Goal: Navigation & Orientation: Find specific page/section

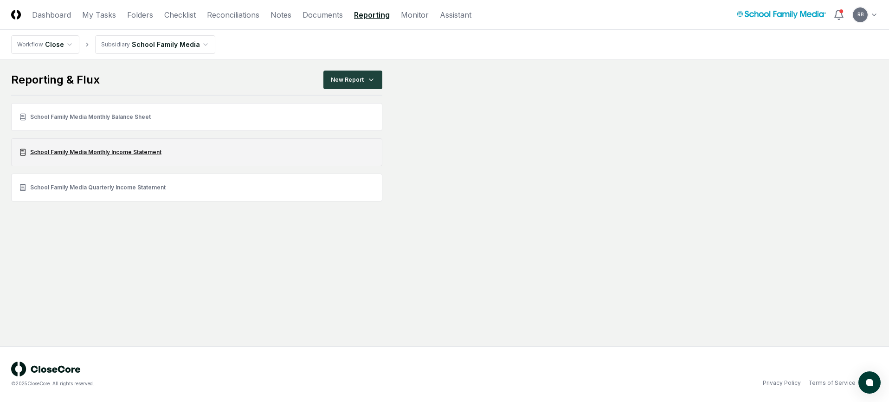
click at [120, 154] on link "School Family Media Monthly Income Statement" at bounding box center [196, 152] width 371 height 28
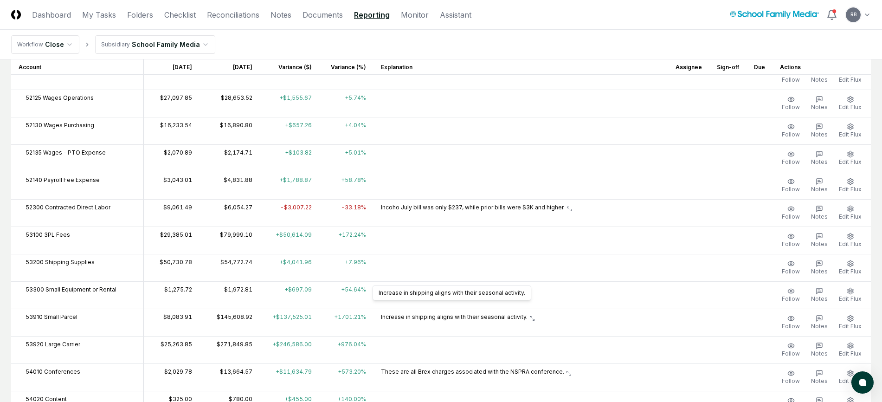
scroll to position [696, 0]
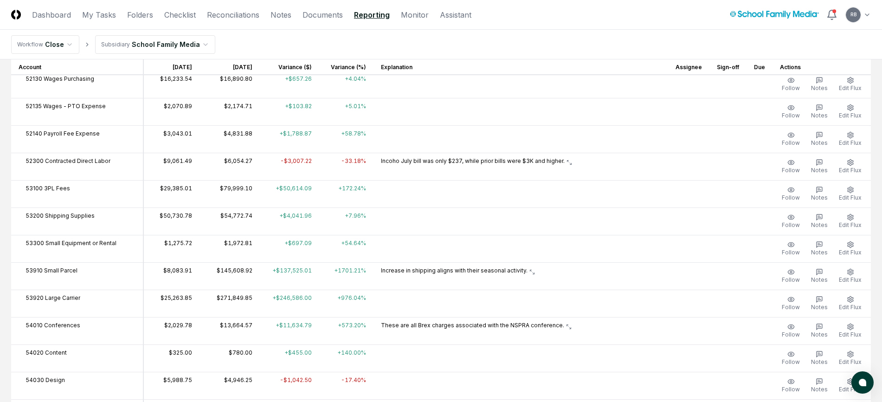
click at [473, 46] on nav "Workflow Close Subsidiary School Family Media" at bounding box center [441, 45] width 882 height 30
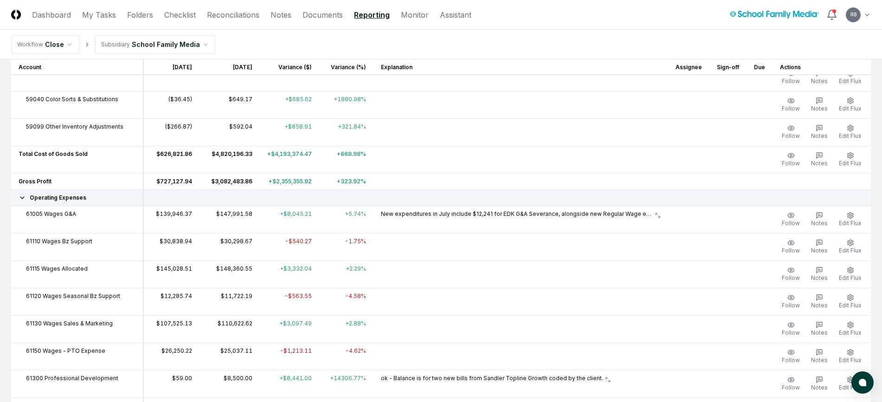
scroll to position [1252, 0]
click at [860, 216] on button "Edit Flux" at bounding box center [850, 216] width 26 height 19
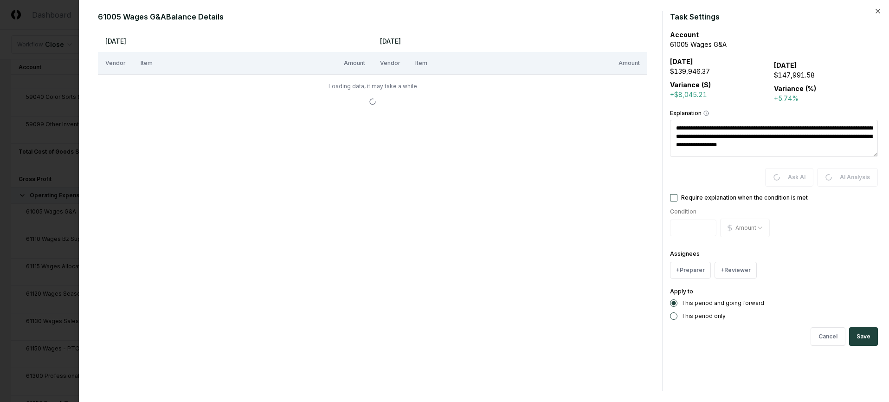
drag, startPoint x: 737, startPoint y: 146, endPoint x: 670, endPoint y: 126, distance: 70.3
click at [670, 126] on textarea "**********" at bounding box center [774, 138] width 208 height 37
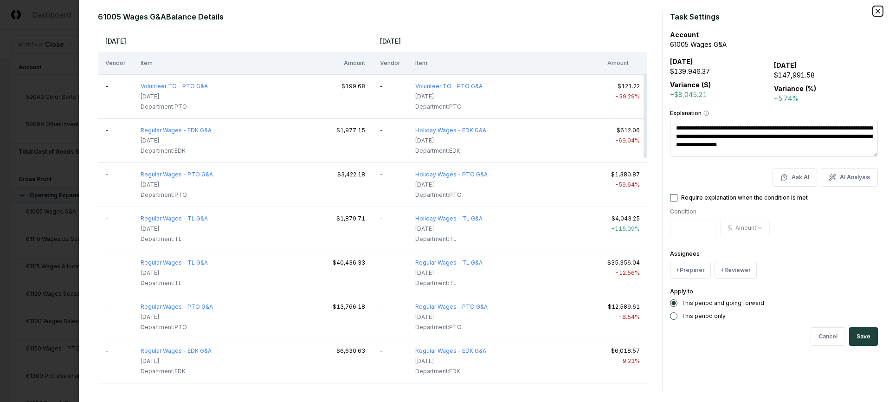
click at [876, 10] on icon "button" at bounding box center [877, 10] width 7 height 7
type textarea "*"
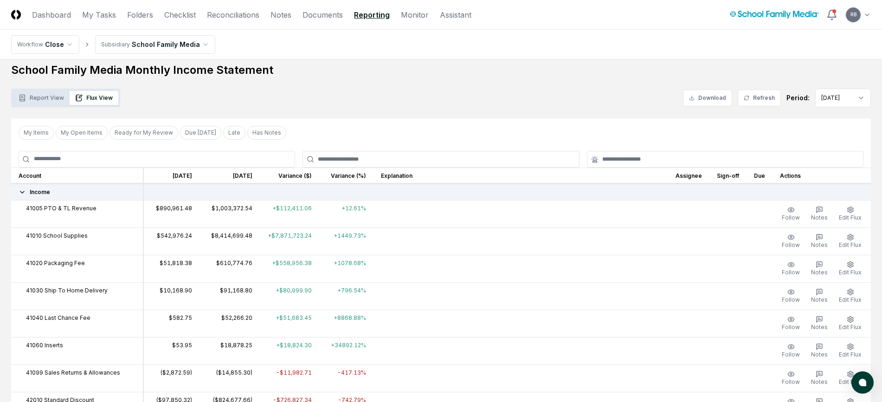
scroll to position [0, 0]
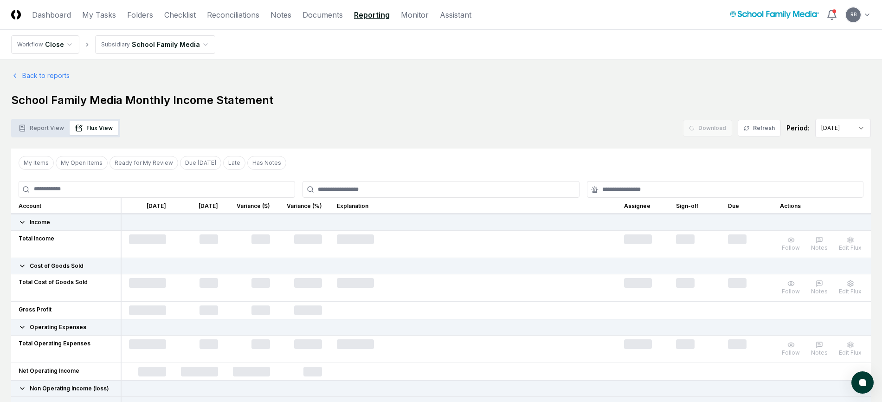
scroll to position [232, 0]
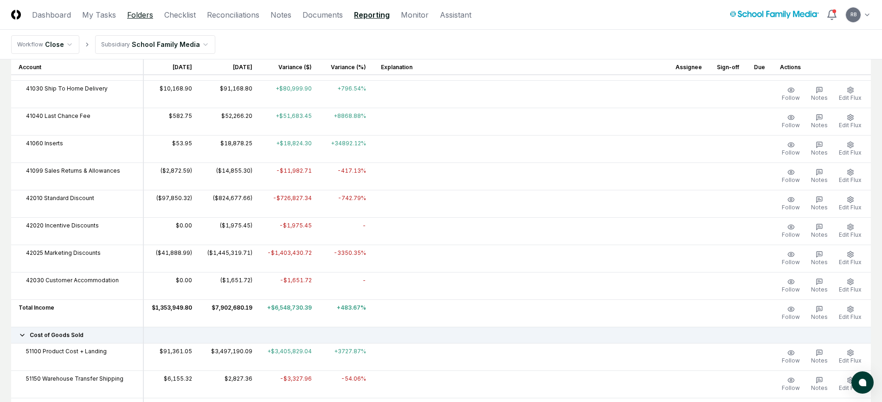
click at [138, 16] on link "Folders" at bounding box center [140, 14] width 26 height 11
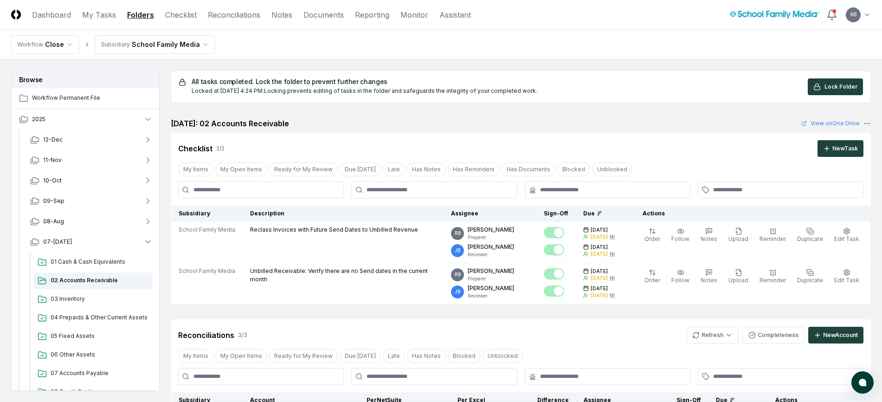
click at [264, 45] on nav "Workflow Close Subsidiary School Family Media" at bounding box center [441, 45] width 882 height 30
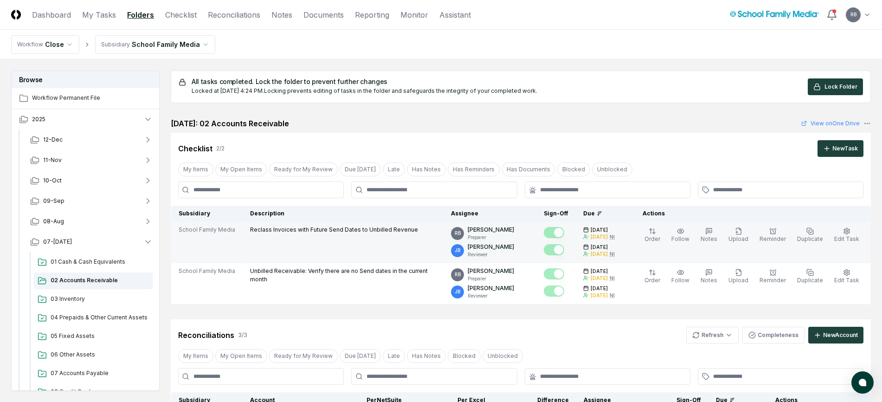
scroll to position [232, 0]
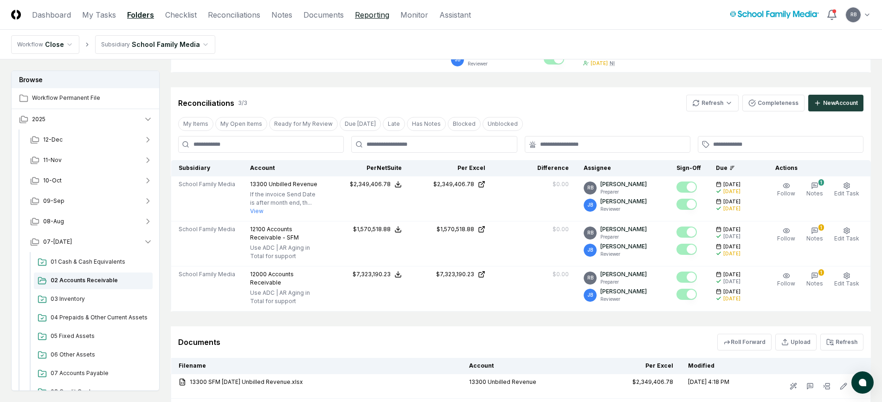
click at [382, 9] on link "Reporting" at bounding box center [372, 14] width 34 height 11
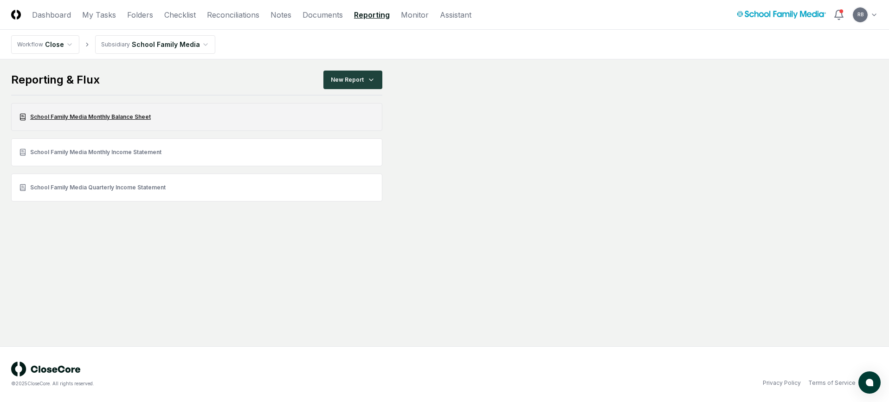
click at [90, 118] on link "School Family Media Monthly Balance Sheet" at bounding box center [196, 117] width 371 height 28
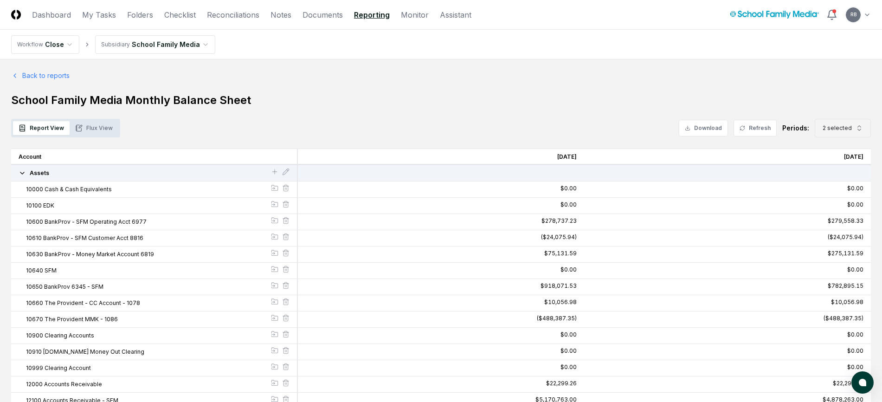
click at [843, 123] on button "2 selected" at bounding box center [842, 128] width 56 height 19
click at [822, 191] on icon "Suggestions" at bounding box center [824, 189] width 5 height 3
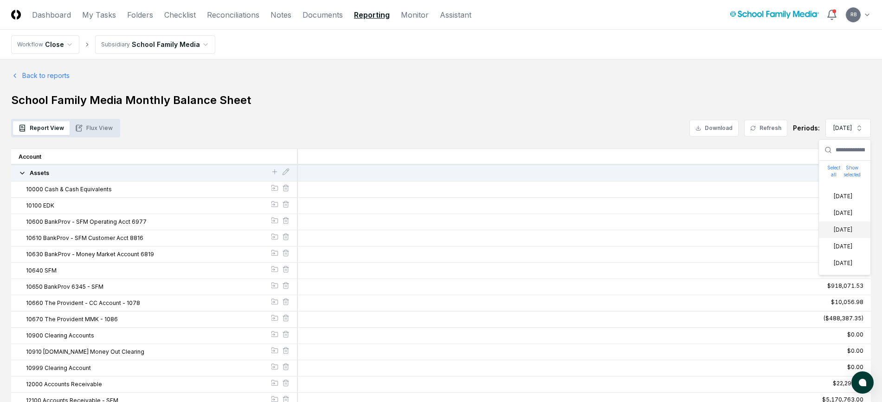
scroll to position [61, 0]
click at [829, 245] on div "May 2025" at bounding box center [837, 246] width 30 height 8
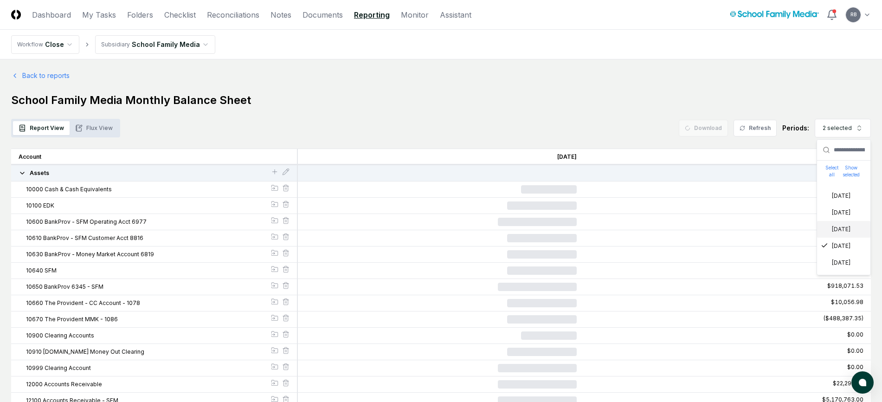
click at [827, 230] on icon "Suggestions" at bounding box center [823, 228] width 7 height 7
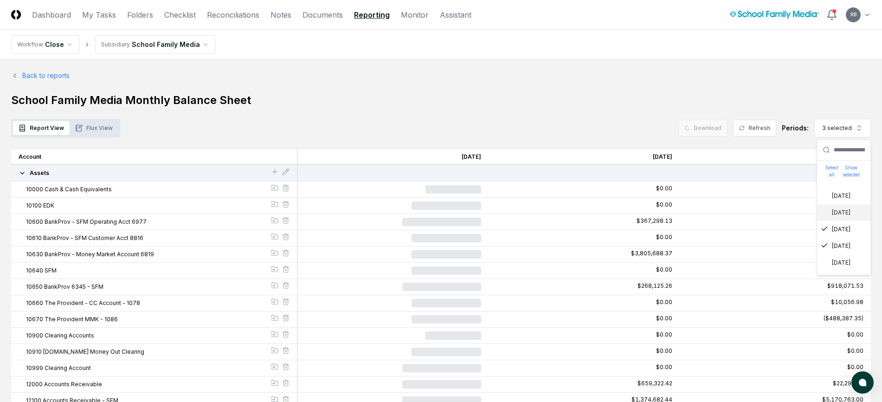
click at [824, 211] on icon "Suggestions" at bounding box center [823, 211] width 7 height 7
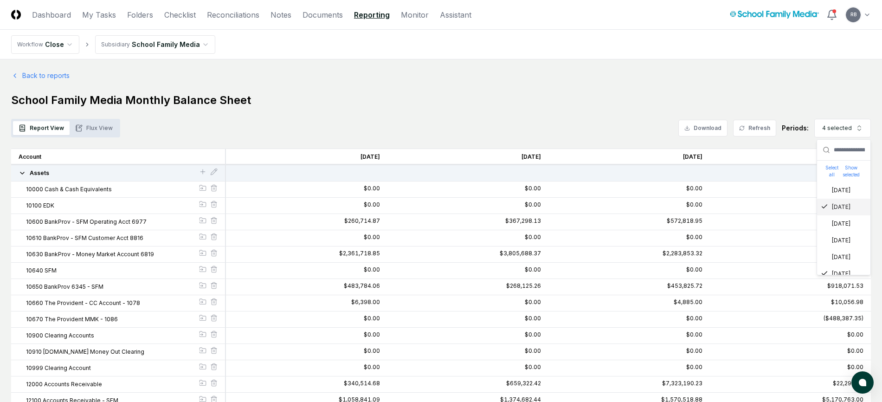
click at [821, 206] on icon "Suggestions" at bounding box center [823, 206] width 7 height 7
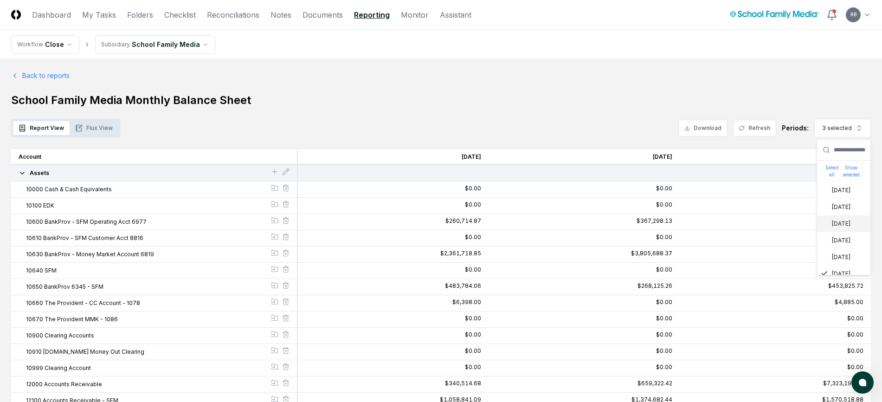
click at [97, 128] on button "Flux View" at bounding box center [94, 128] width 49 height 14
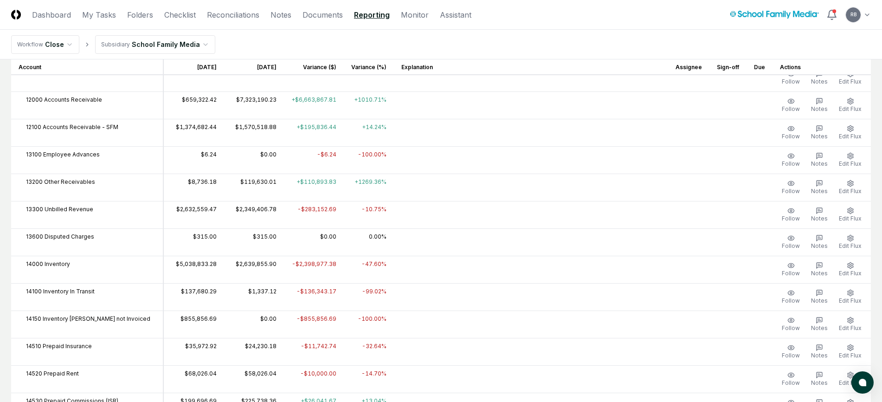
scroll to position [232, 0]
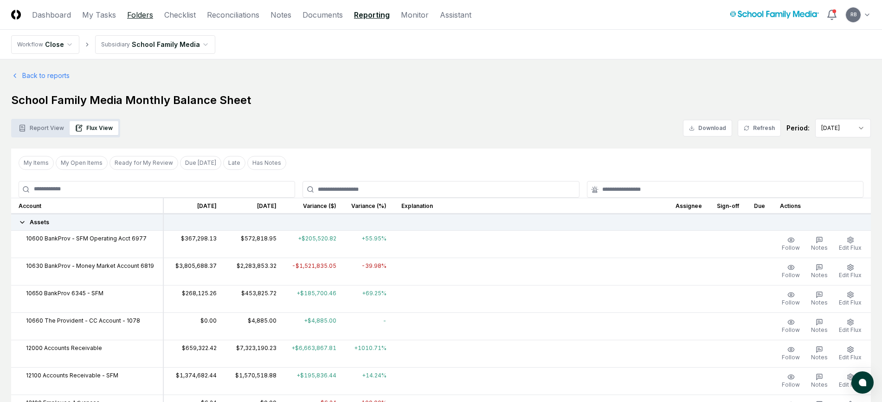
click at [141, 19] on link "Folders" at bounding box center [140, 14] width 26 height 11
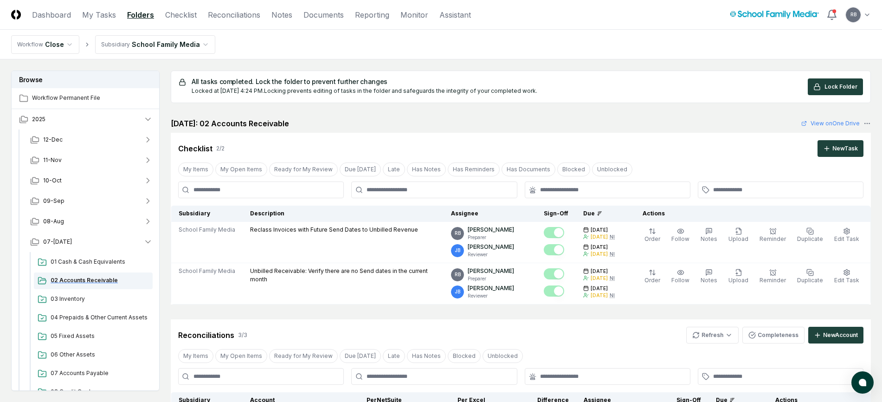
click at [72, 280] on span "02 Accounts Receivable" at bounding box center [100, 280] width 98 height 8
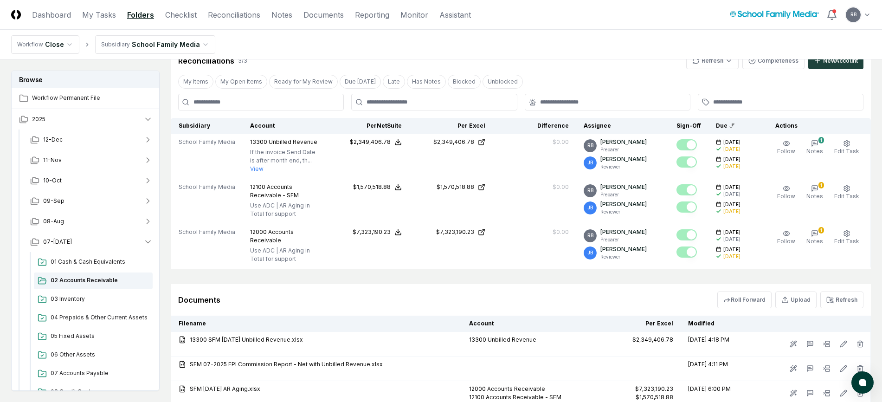
scroll to position [278, 0]
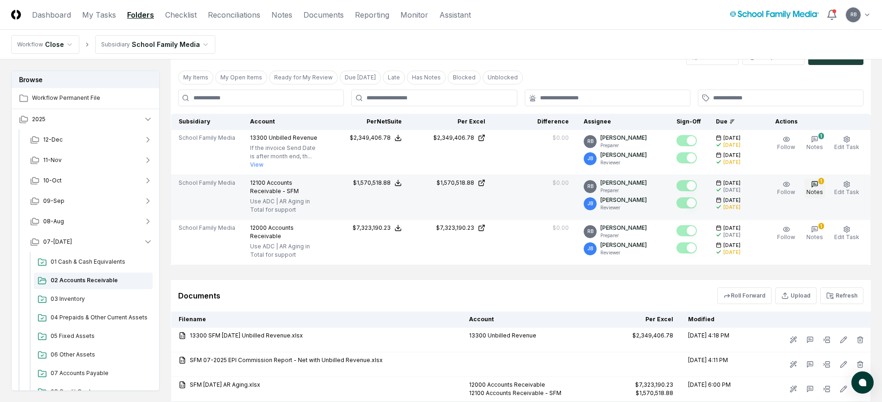
click at [821, 186] on button "1 Notes" at bounding box center [814, 188] width 20 height 19
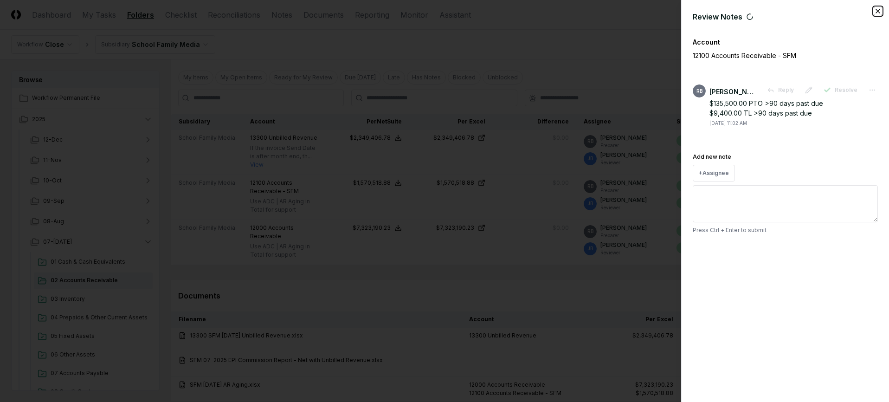
click at [879, 13] on icon "button" at bounding box center [877, 10] width 7 height 7
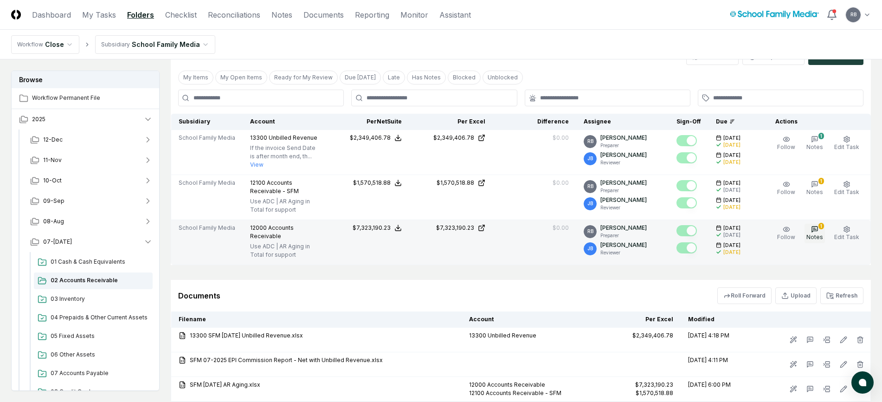
click at [817, 230] on icon "button" at bounding box center [815, 229] width 6 height 6
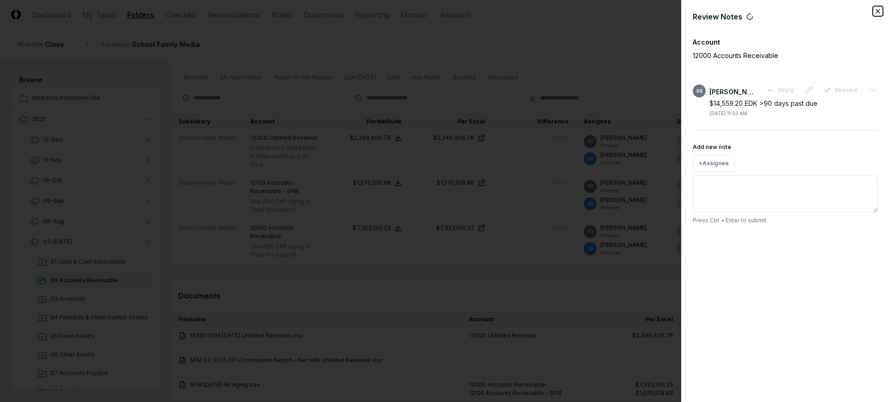
click at [876, 9] on icon "button" at bounding box center [878, 11] width 4 height 4
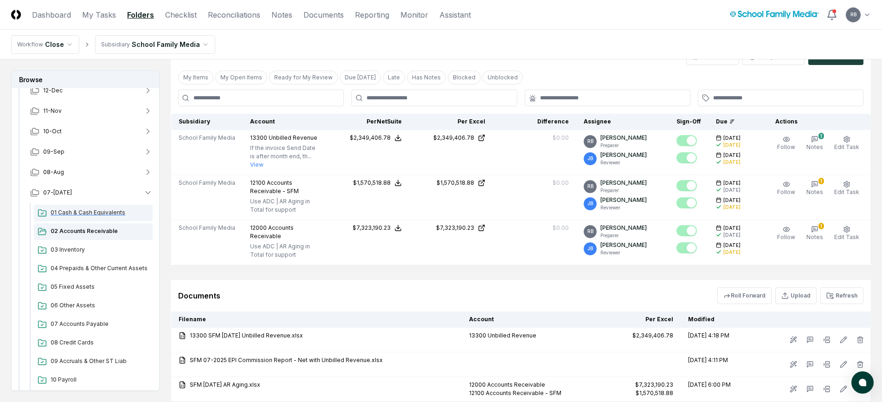
scroll to position [139, 0]
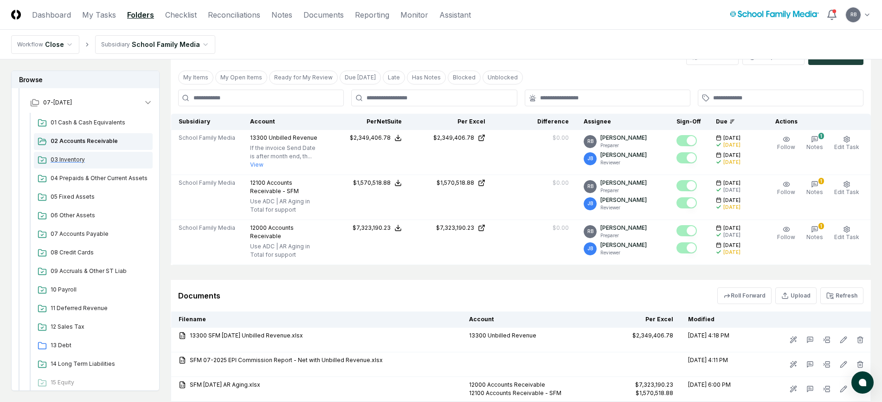
click at [66, 155] on div "03 Inventory" at bounding box center [93, 160] width 119 height 17
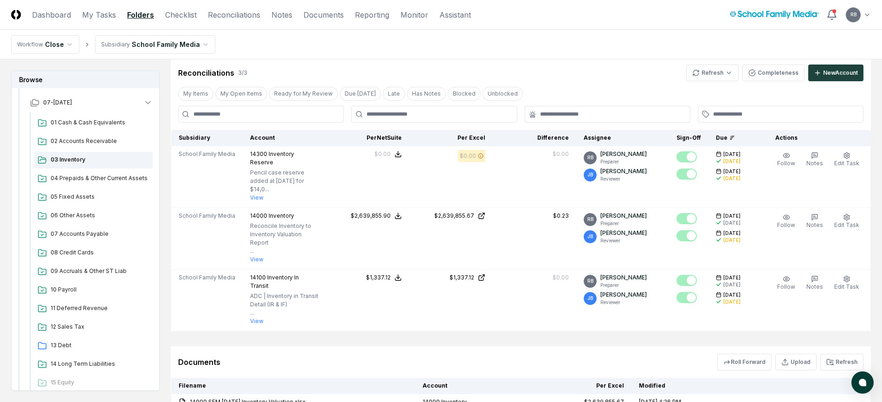
scroll to position [295, 0]
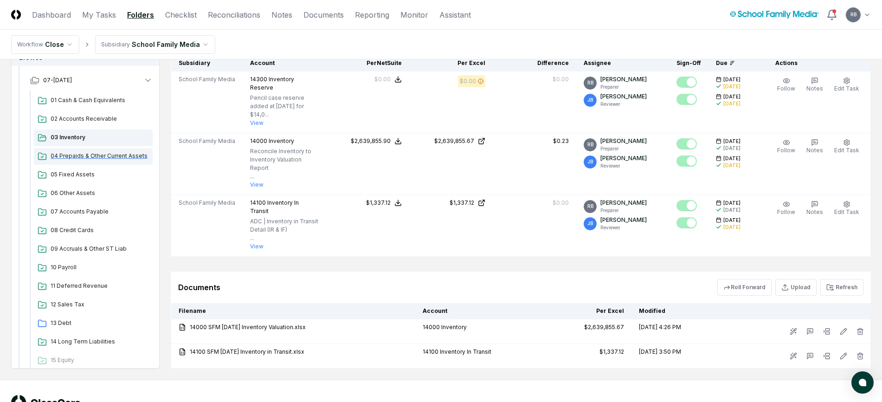
click at [96, 152] on span "04 Prepaids & Other Current Assets" at bounding box center [100, 156] width 98 height 8
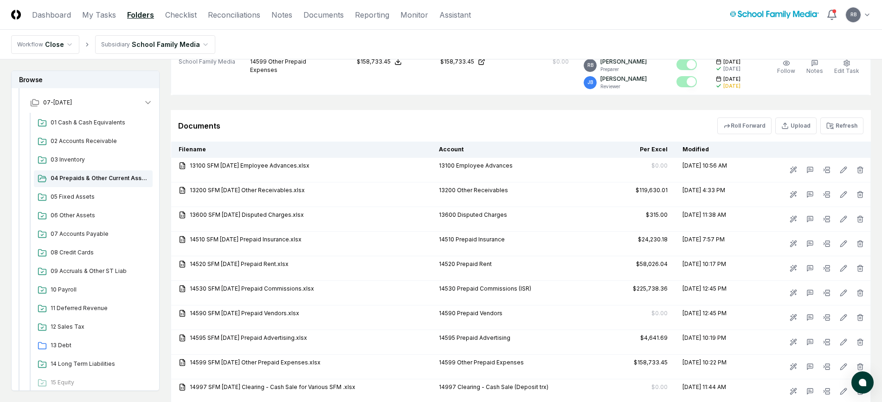
scroll to position [928, 0]
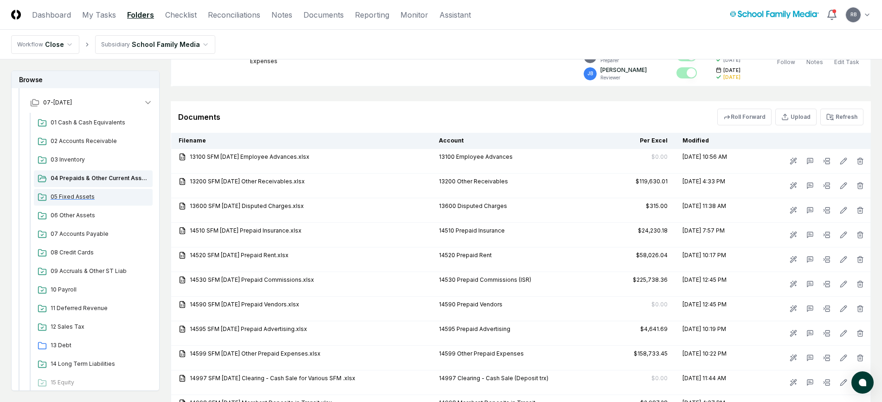
click at [68, 198] on span "05 Fixed Assets" at bounding box center [100, 196] width 98 height 8
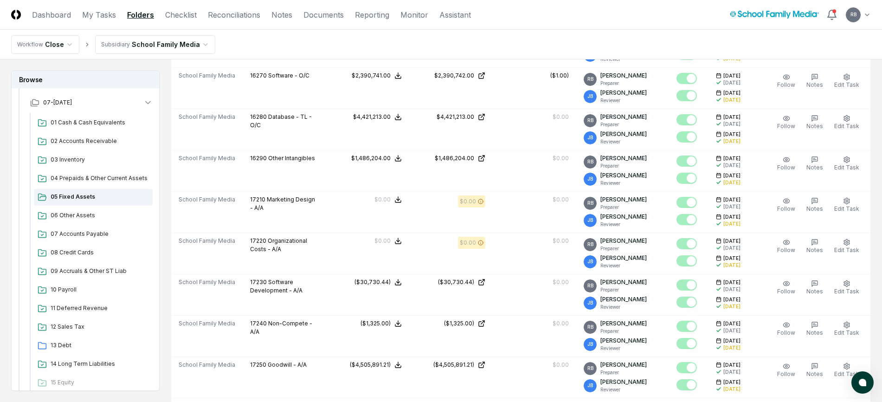
scroll to position [881, 0]
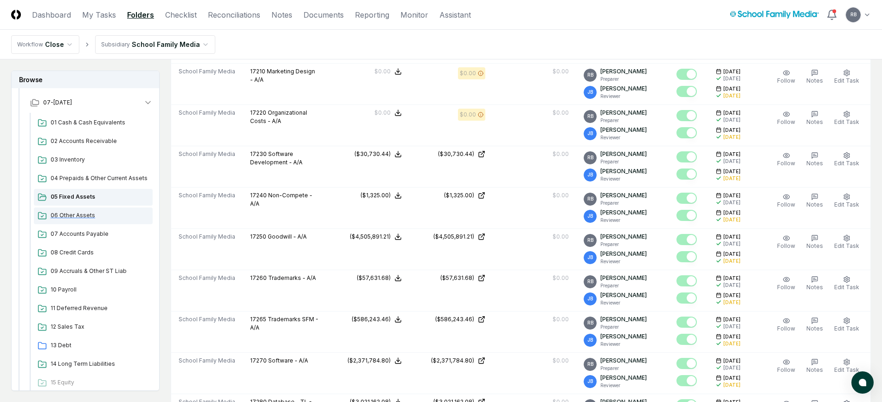
click at [77, 211] on span "06 Other Assets" at bounding box center [100, 215] width 98 height 8
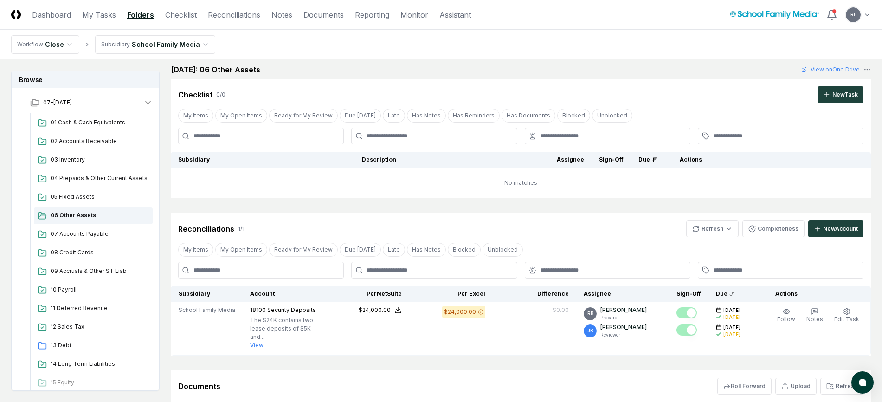
scroll to position [159, 0]
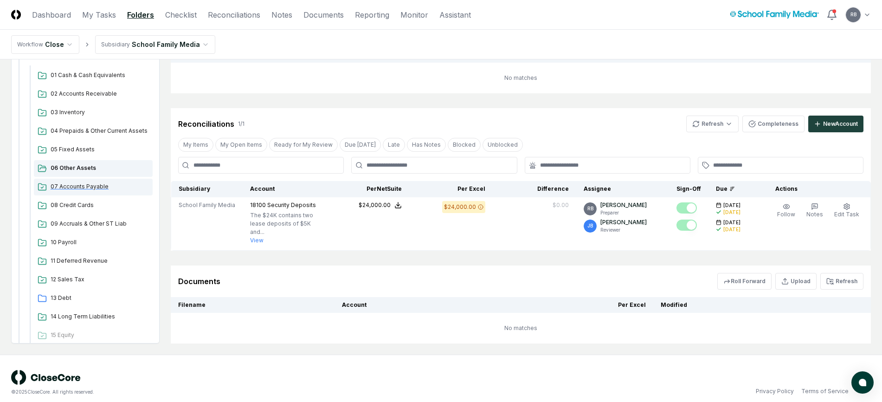
click at [72, 182] on span "07 Accounts Payable" at bounding box center [100, 186] width 98 height 8
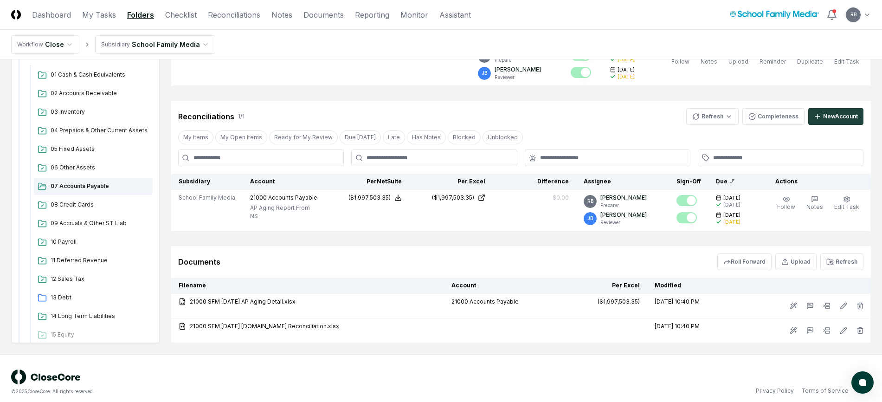
scroll to position [185, 0]
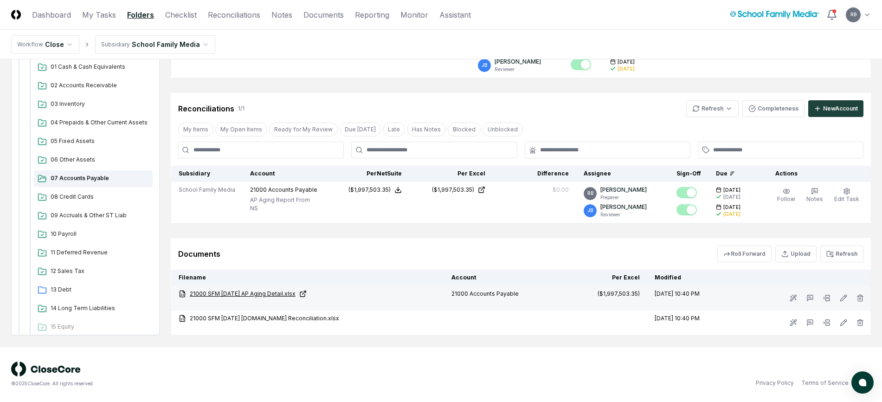
click at [271, 291] on link "21000 SFM 07-31-25 AP Aging Detail.xlsx" at bounding box center [308, 293] width 258 height 8
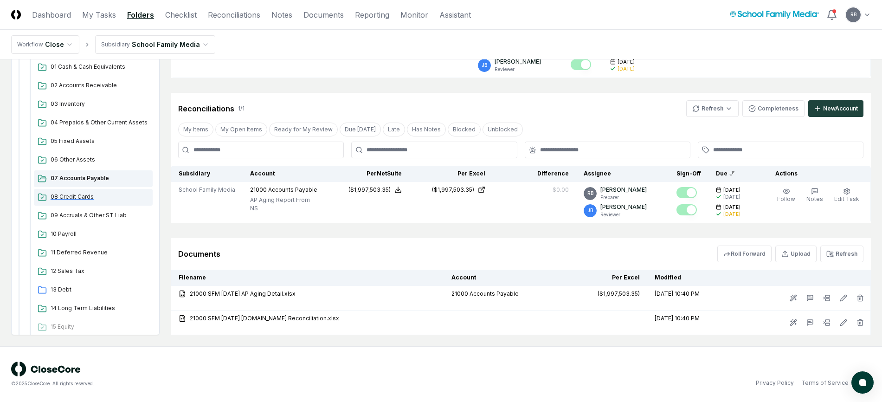
click at [82, 196] on span "08 Credit Cards" at bounding box center [100, 196] width 98 height 8
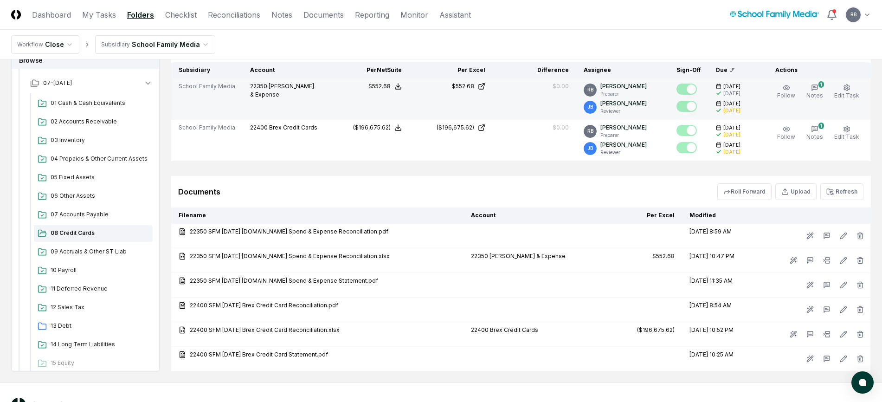
scroll to position [278, 0]
click at [814, 81] on td "Follow 1 Notes Edit Task More" at bounding box center [815, 97] width 110 height 41
click at [816, 83] on icon "button" at bounding box center [814, 86] width 7 height 7
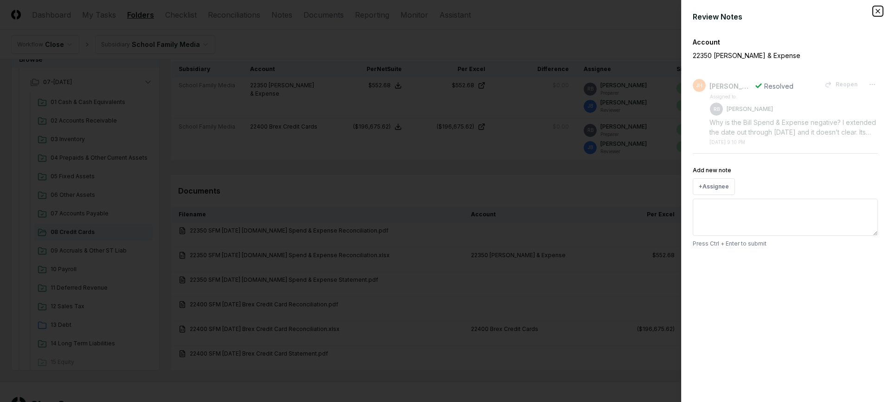
click at [879, 10] on icon "button" at bounding box center [877, 10] width 7 height 7
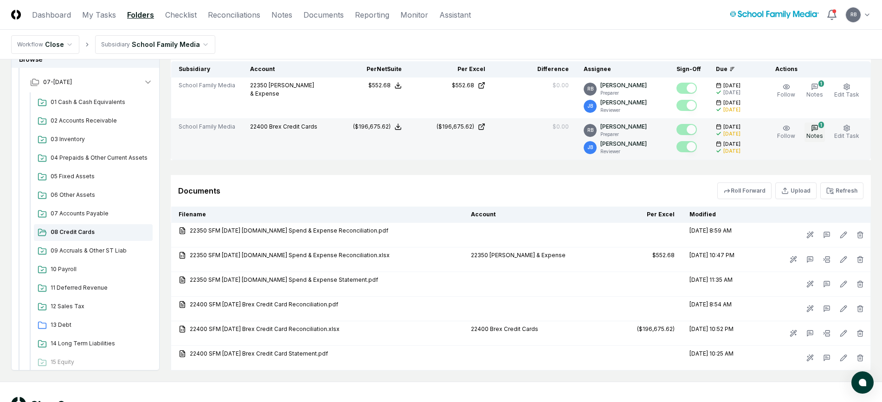
click at [817, 129] on icon "button" at bounding box center [815, 128] width 6 height 6
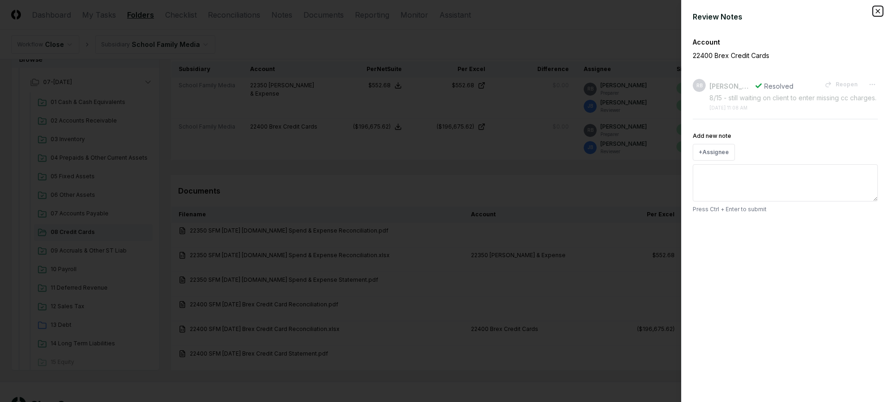
click at [878, 11] on icon "button" at bounding box center [877, 10] width 7 height 7
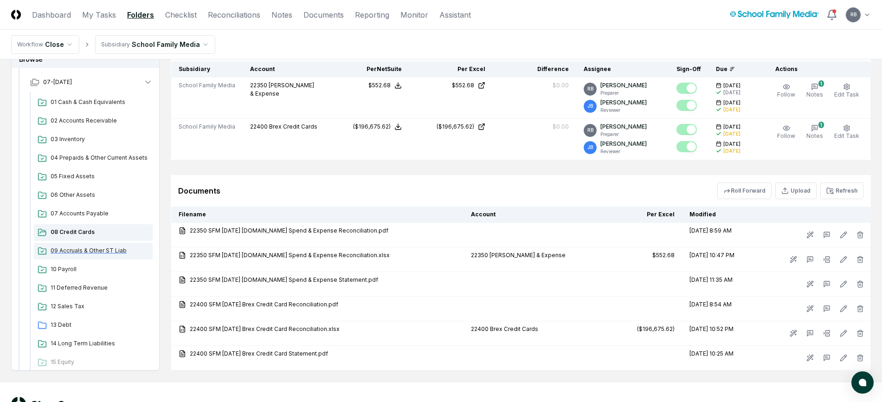
click at [80, 252] on span "09 Accruals & Other ST Liab" at bounding box center [100, 250] width 98 height 8
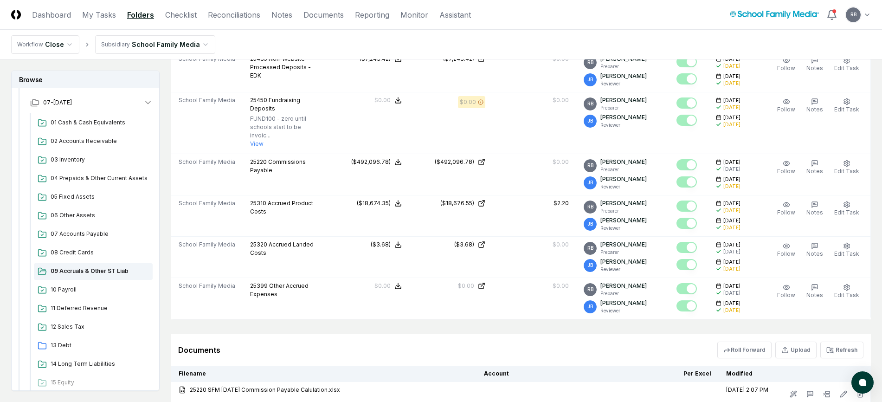
scroll to position [742, 0]
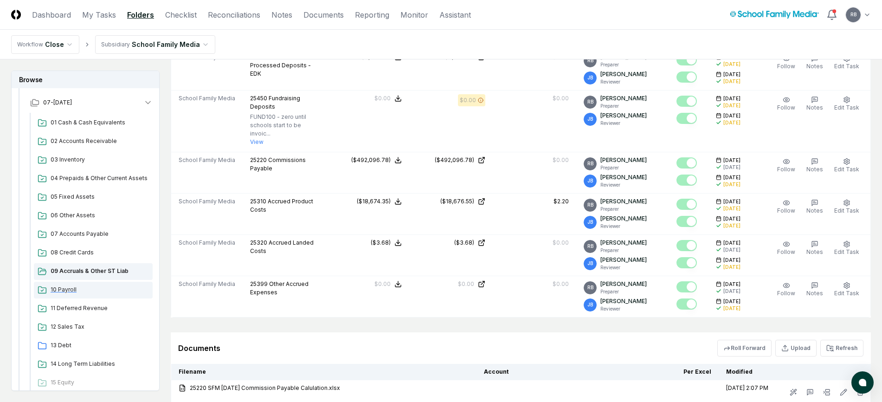
click at [70, 287] on span "10 Payroll" at bounding box center [100, 289] width 98 height 8
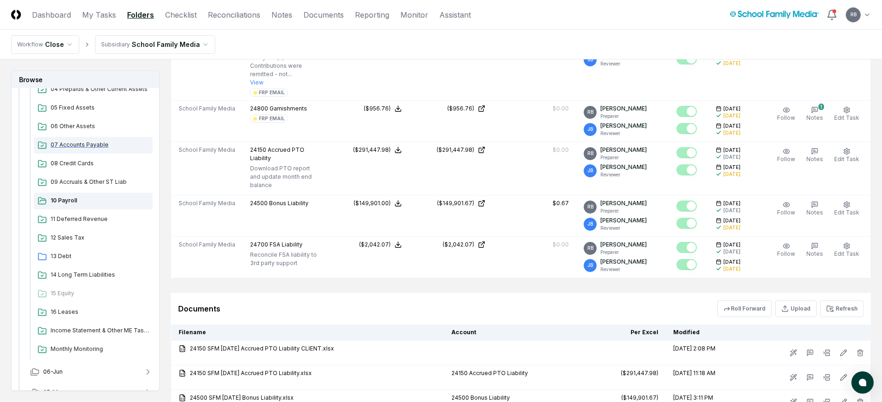
scroll to position [232, 0]
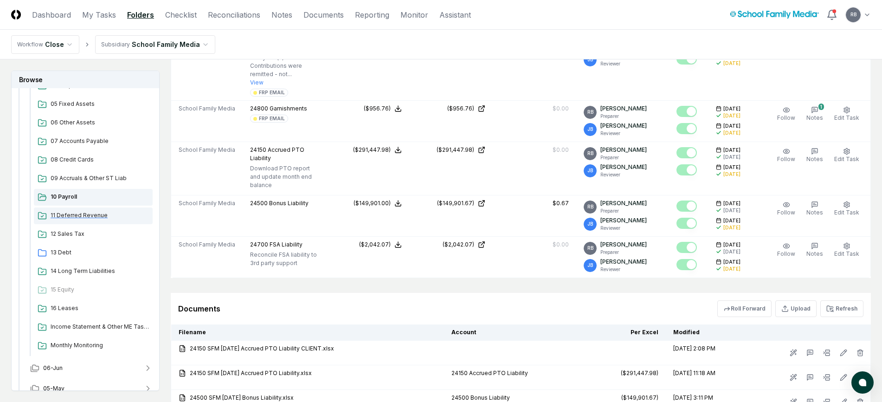
click at [67, 214] on span "11 Deferred Revenue" at bounding box center [100, 215] width 98 height 8
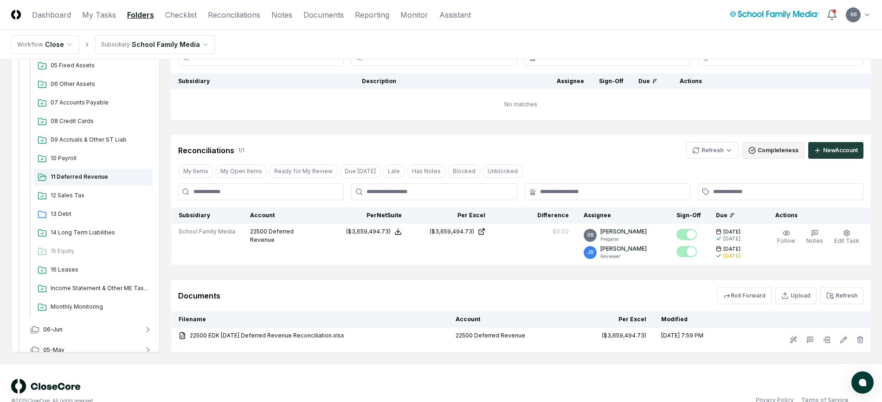
scroll to position [149, 0]
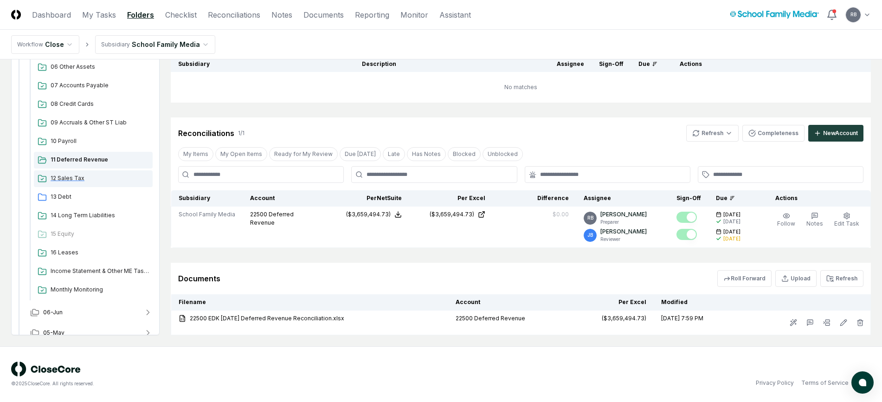
click at [58, 173] on div "12 Sales Tax" at bounding box center [93, 178] width 119 height 17
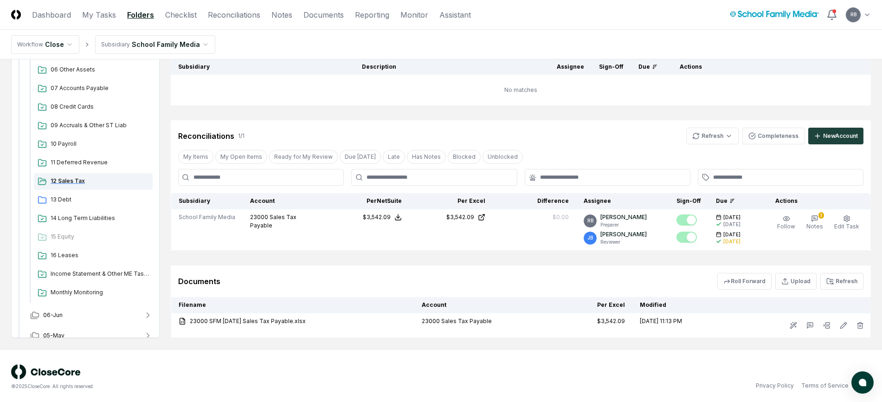
scroll to position [149, 0]
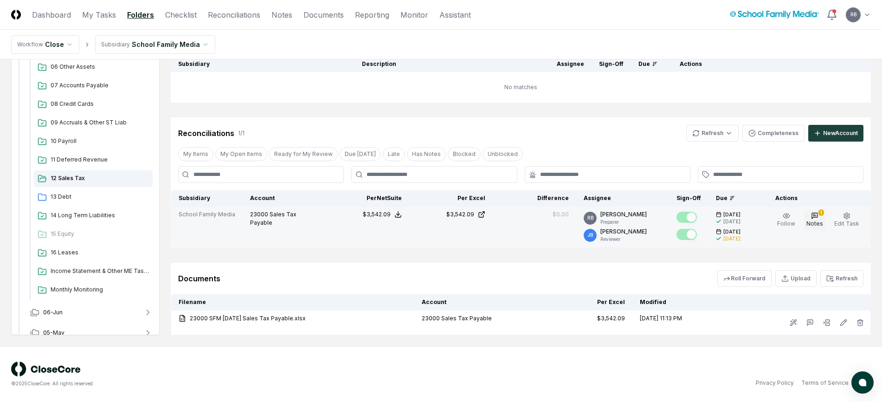
click at [813, 219] on icon "button" at bounding box center [814, 215] width 7 height 7
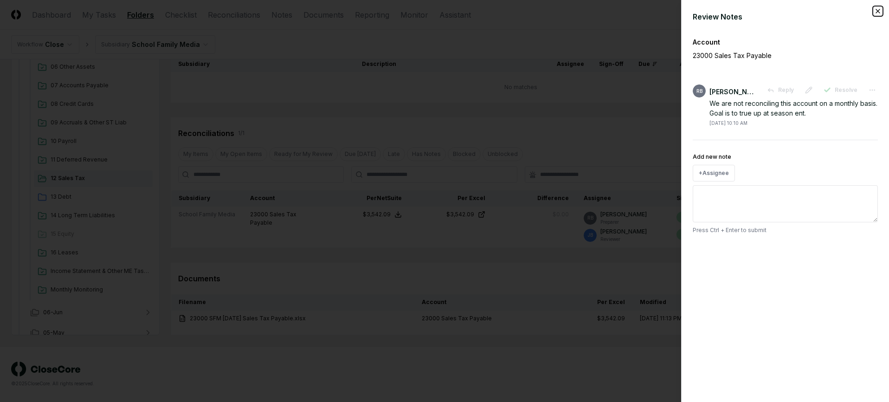
click at [876, 10] on icon "button" at bounding box center [878, 11] width 4 height 4
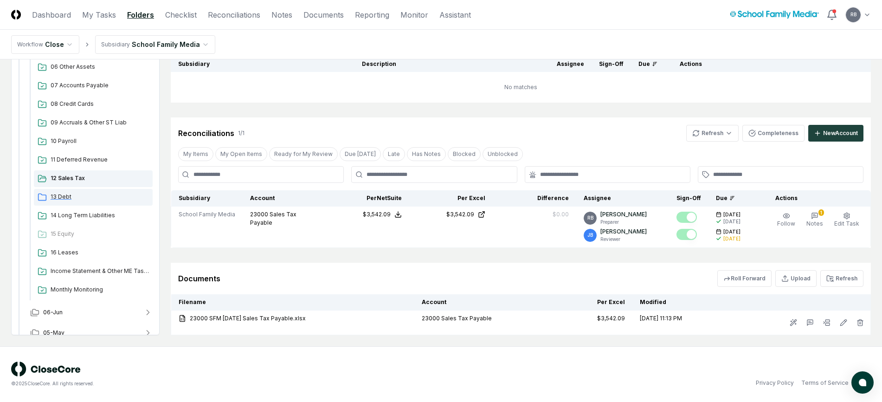
click at [64, 195] on span "13 Debt" at bounding box center [100, 196] width 98 height 8
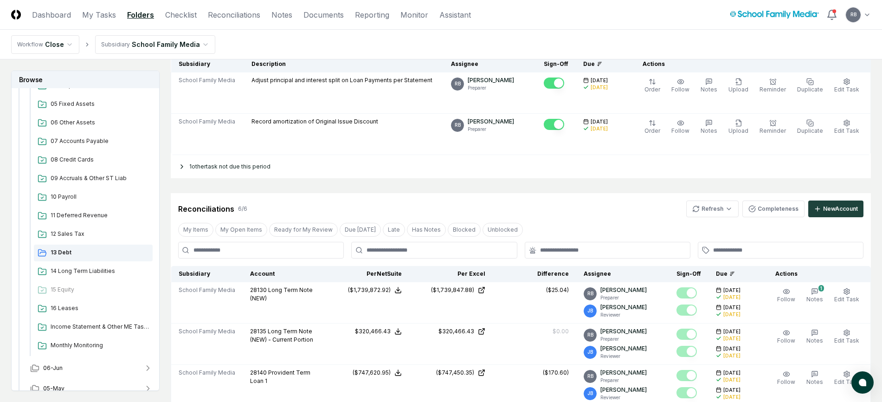
scroll to position [417, 0]
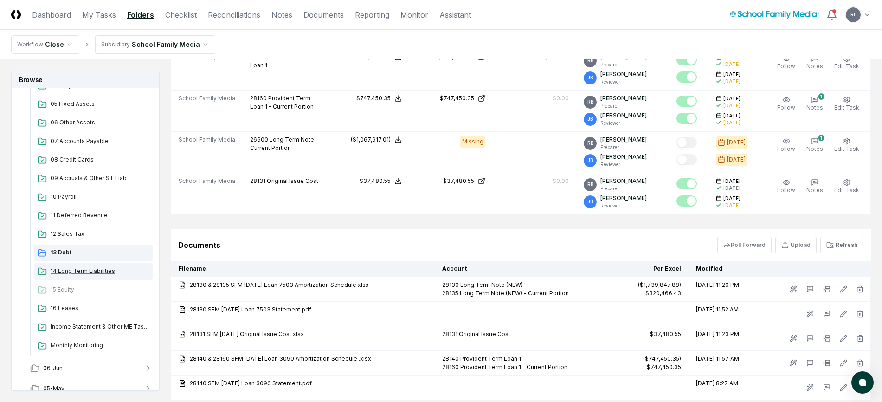
click at [77, 271] on span "14 Long Term Liabilities" at bounding box center [100, 271] width 98 height 8
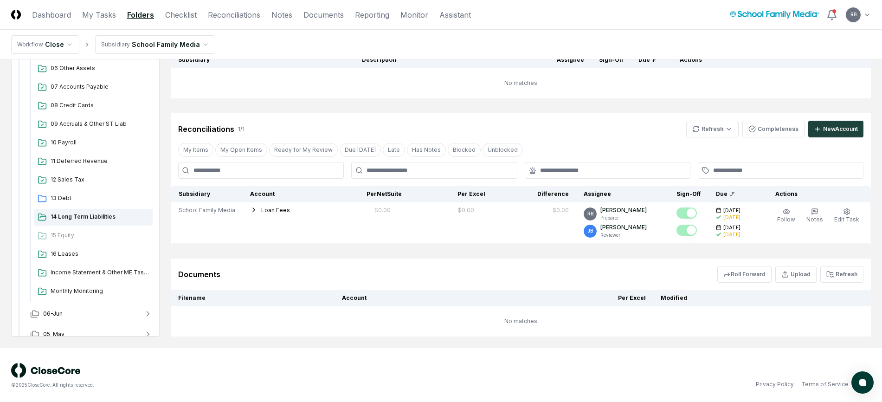
scroll to position [155, 0]
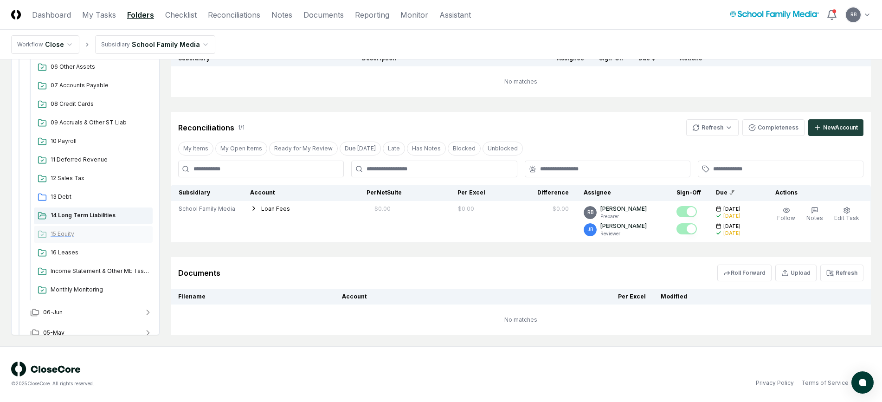
click at [65, 233] on span "15 Equity" at bounding box center [100, 234] width 98 height 8
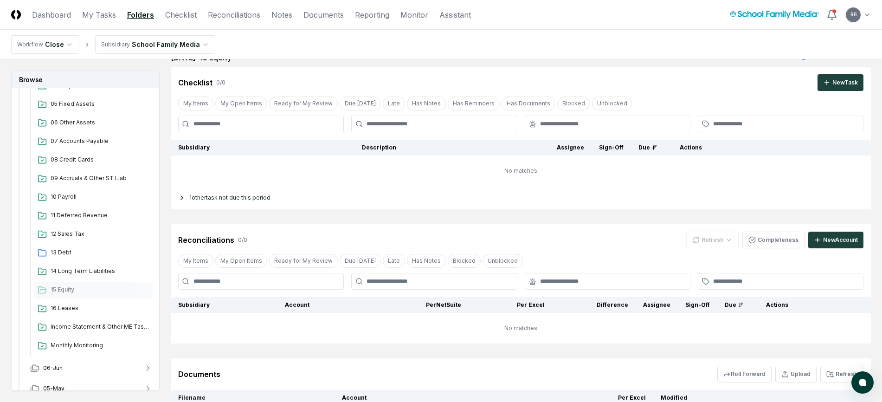
scroll to position [167, 0]
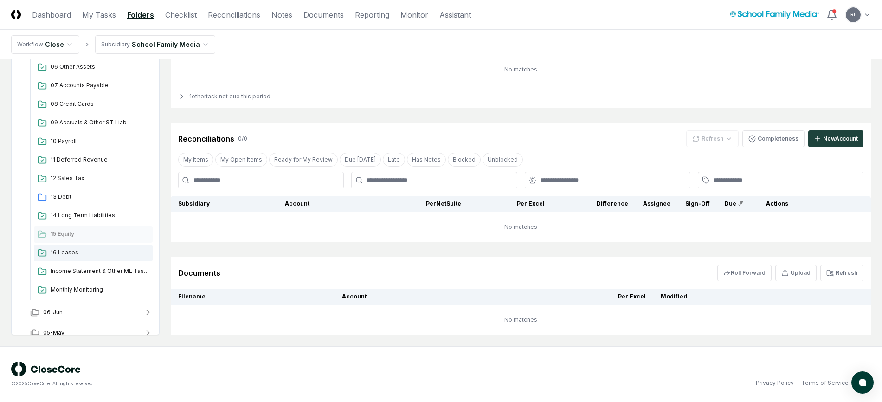
click at [60, 248] on span "16 Leases" at bounding box center [100, 252] width 98 height 8
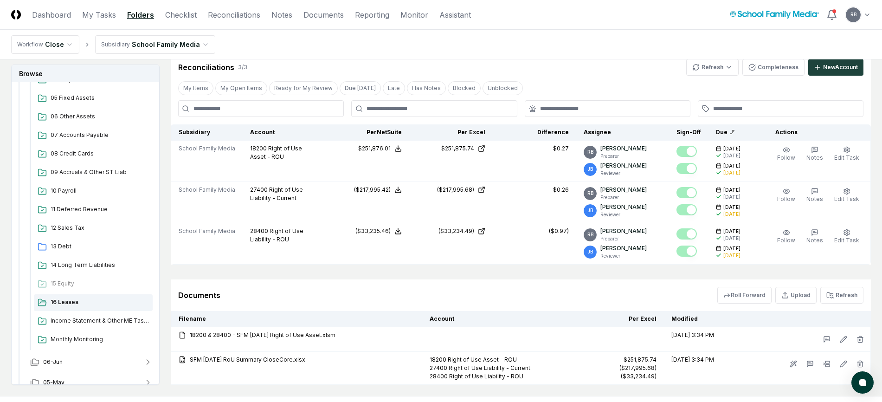
scroll to position [79, 0]
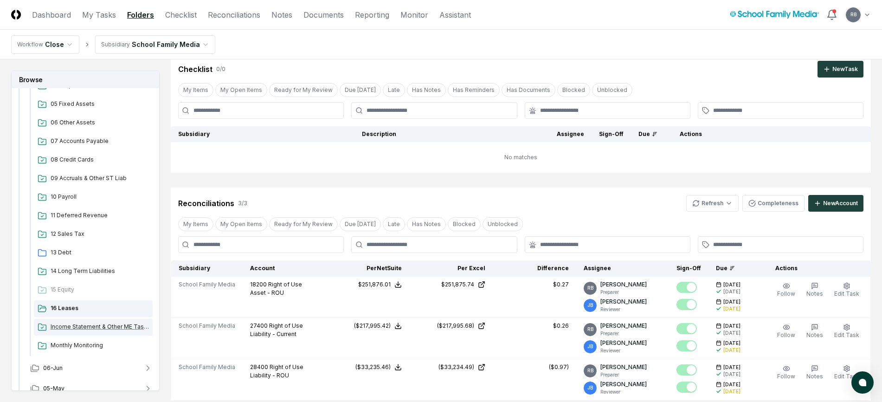
click at [82, 327] on span "Income Statement & Other ME Tasks" at bounding box center [100, 326] width 98 height 8
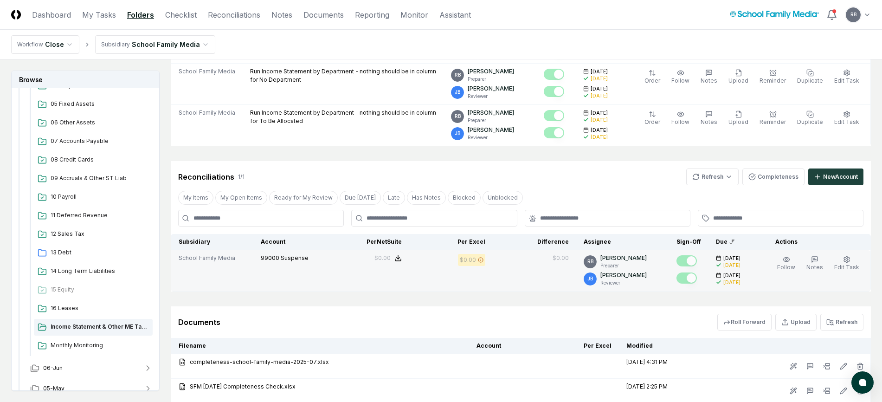
scroll to position [123, 0]
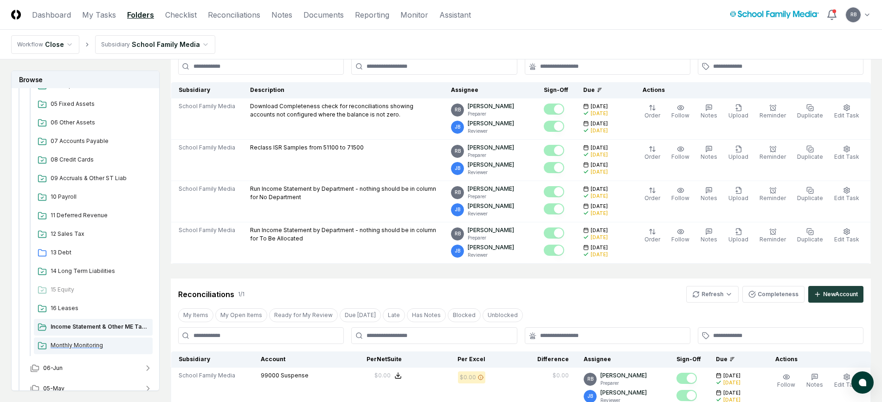
click at [59, 347] on span "Monthly Monitoring" at bounding box center [100, 345] width 98 height 8
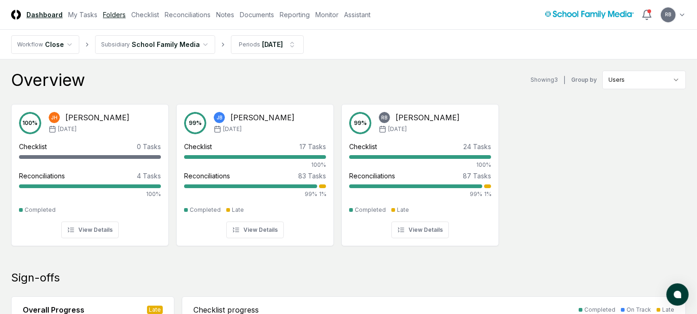
click at [115, 13] on link "Folders" at bounding box center [114, 15] width 23 height 10
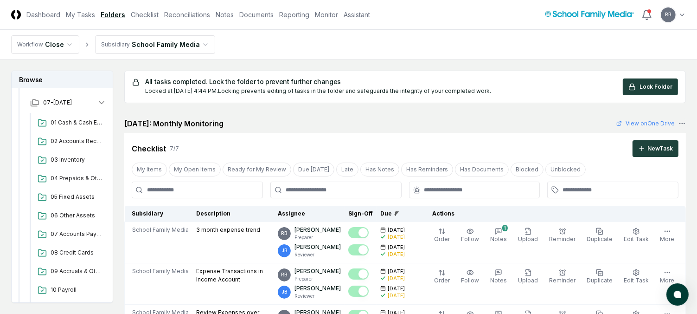
scroll to position [278, 0]
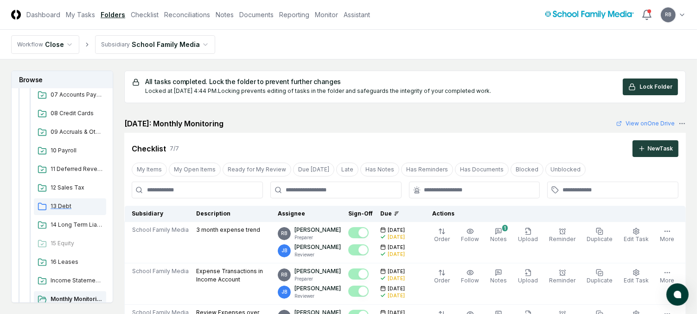
click at [59, 204] on span "13 Debt" at bounding box center [77, 206] width 52 height 8
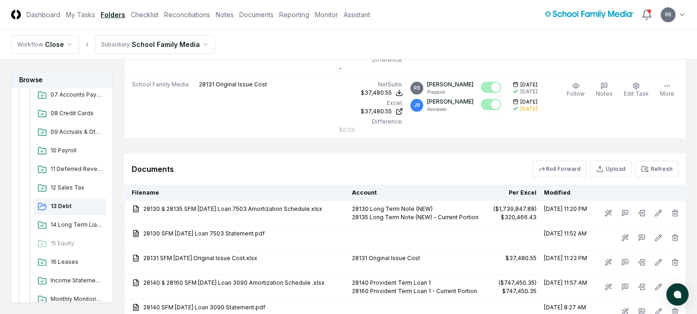
scroll to position [691, 0]
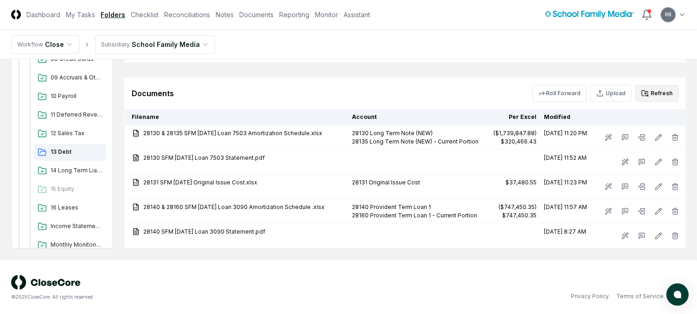
click at [665, 94] on button "Refresh" at bounding box center [656, 93] width 43 height 17
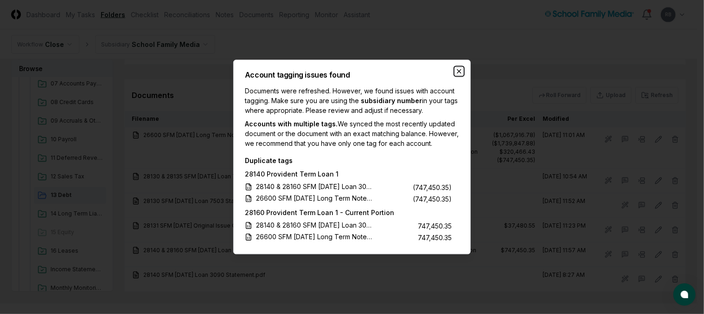
click at [460, 72] on icon "button" at bounding box center [459, 72] width 4 height 4
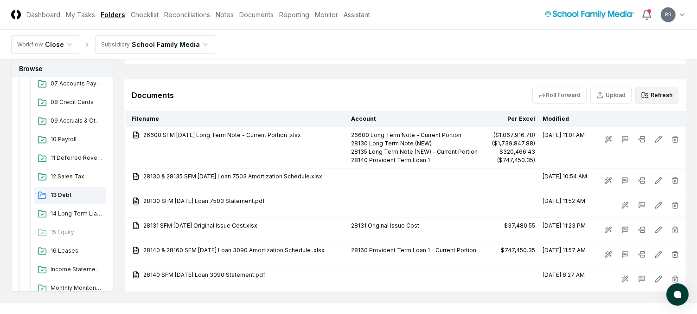
click at [657, 89] on button "Refresh" at bounding box center [656, 95] width 43 height 17
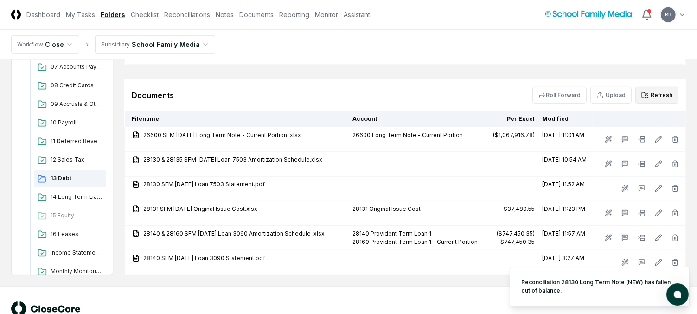
click at [660, 96] on button "Refresh" at bounding box center [656, 95] width 43 height 17
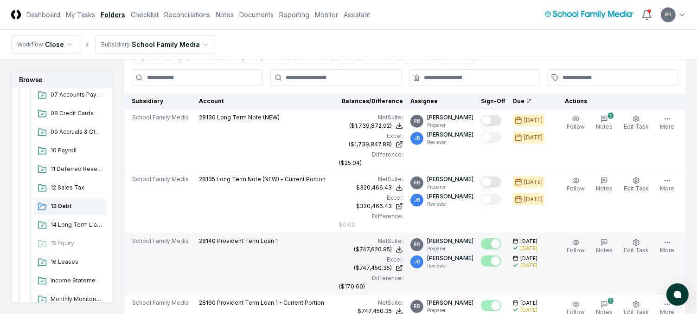
scroll to position [274, 0]
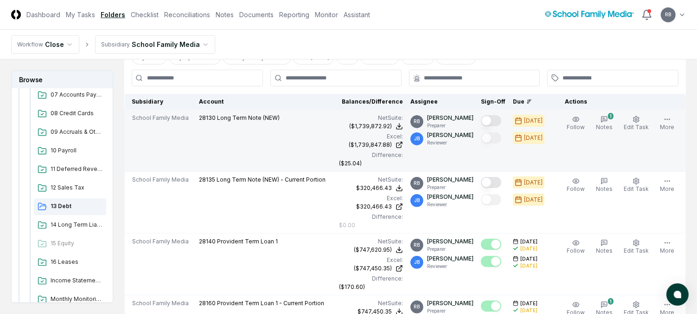
click at [493, 118] on button "Mark complete" at bounding box center [491, 120] width 20 height 11
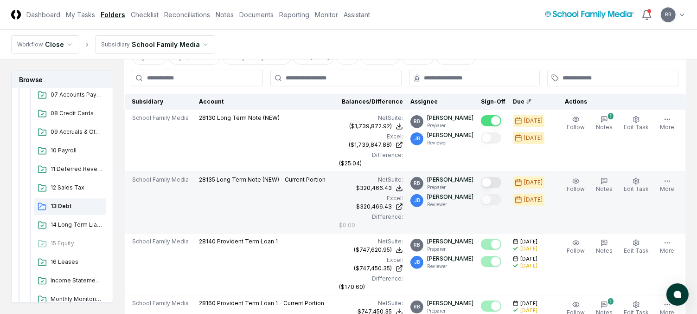
click at [493, 180] on button "Mark complete" at bounding box center [491, 182] width 20 height 11
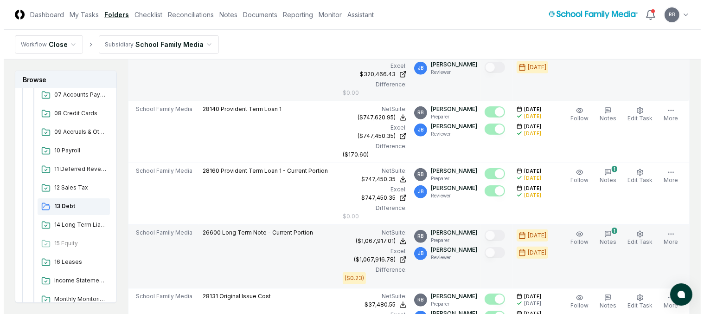
scroll to position [506, 0]
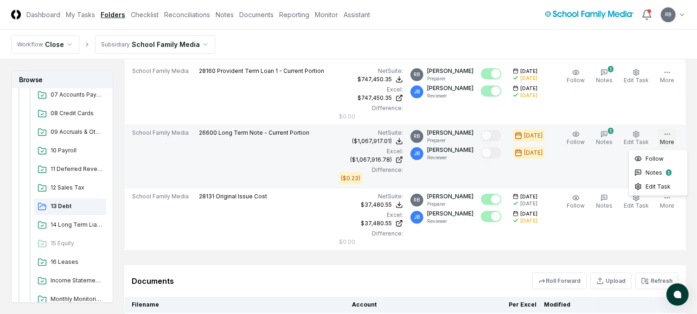
click at [667, 131] on icon "button" at bounding box center [667, 133] width 7 height 7
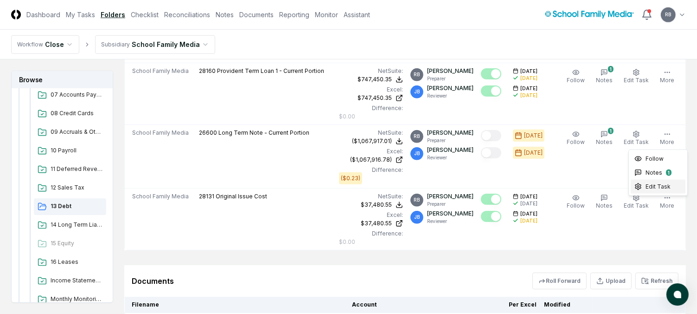
click at [654, 185] on span "Edit Task" at bounding box center [658, 186] width 25 height 8
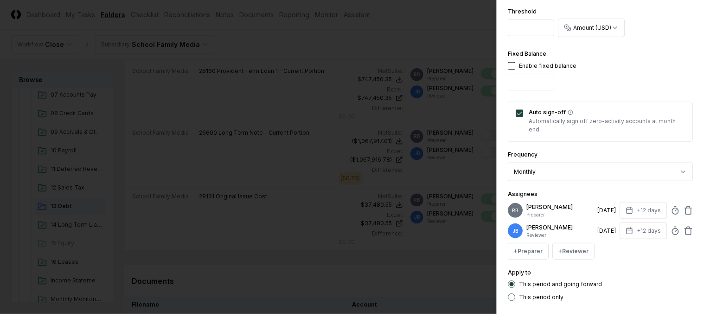
scroll to position [250, 0]
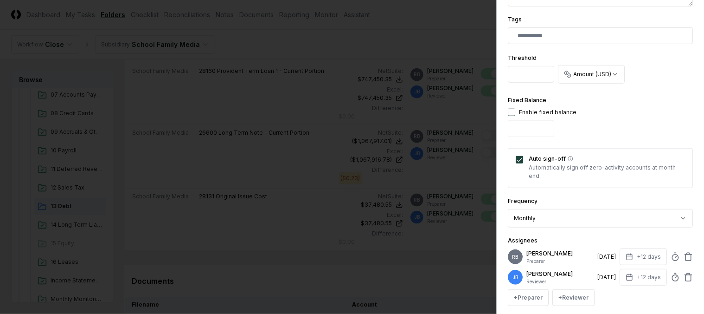
click at [525, 74] on input "*" at bounding box center [531, 74] width 46 height 17
drag, startPoint x: 525, startPoint y: 74, endPoint x: 495, endPoint y: 72, distance: 29.7
click at [495, 72] on body "CloseCore Dashboard My Tasks Folders Checklist Reconciliations Notes Documents …" at bounding box center [348, 10] width 697 height 1033
type input "****"
click at [645, 66] on div "**********" at bounding box center [600, 69] width 185 height 36
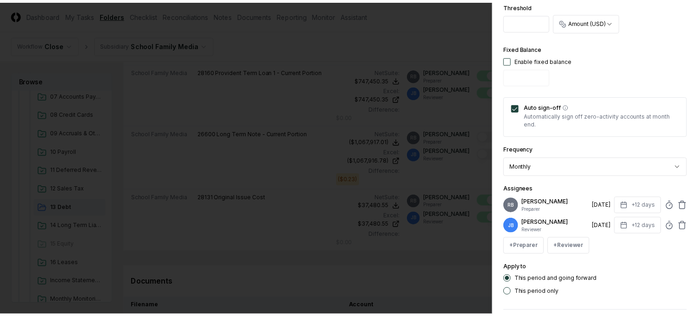
scroll to position [343, 0]
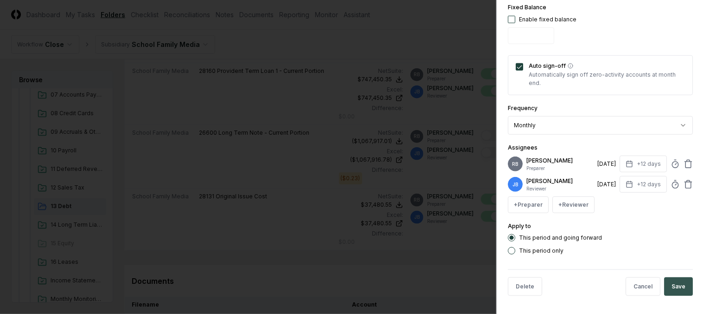
click at [672, 291] on button "Save" at bounding box center [678, 286] width 29 height 19
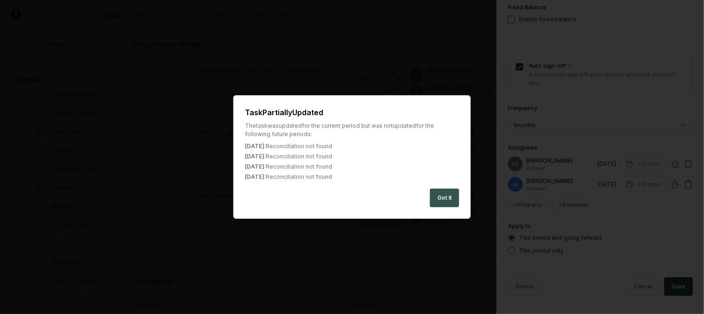
click at [447, 204] on button "Got it" at bounding box center [444, 197] width 29 height 19
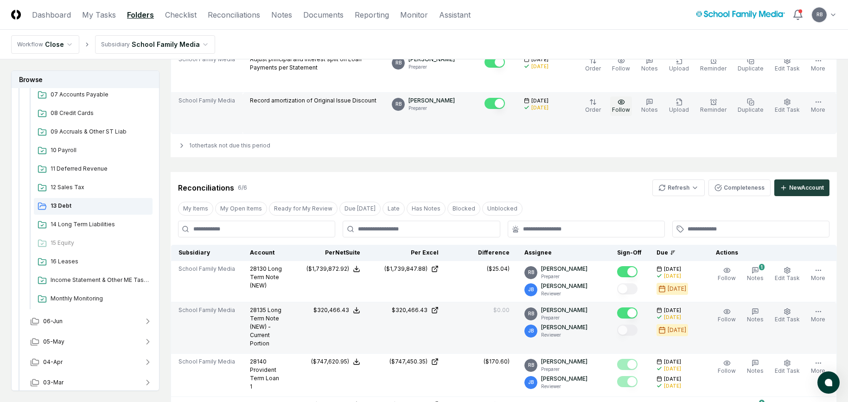
scroll to position [139, 0]
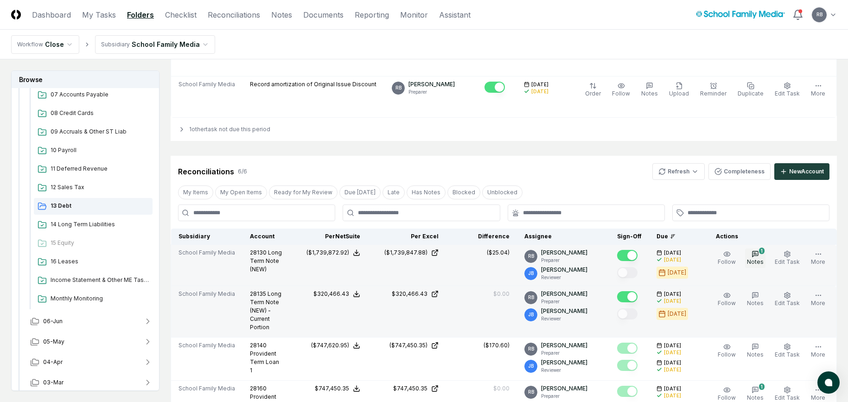
click at [697, 251] on button "1 Notes" at bounding box center [755, 258] width 20 height 19
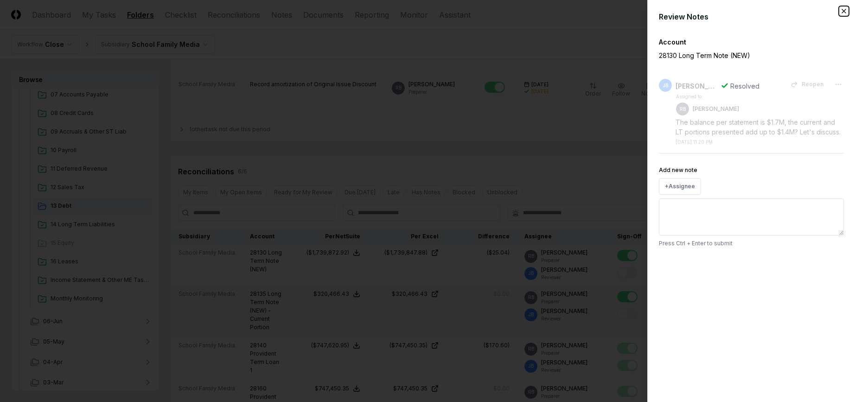
click at [697, 12] on icon "button" at bounding box center [843, 10] width 7 height 7
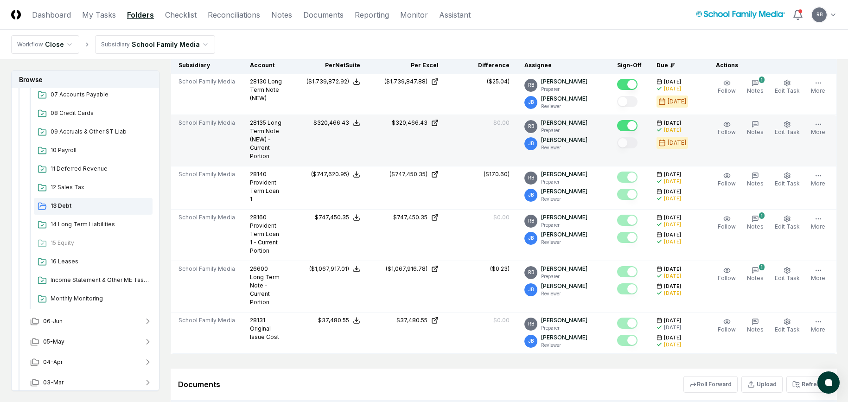
scroll to position [325, 0]
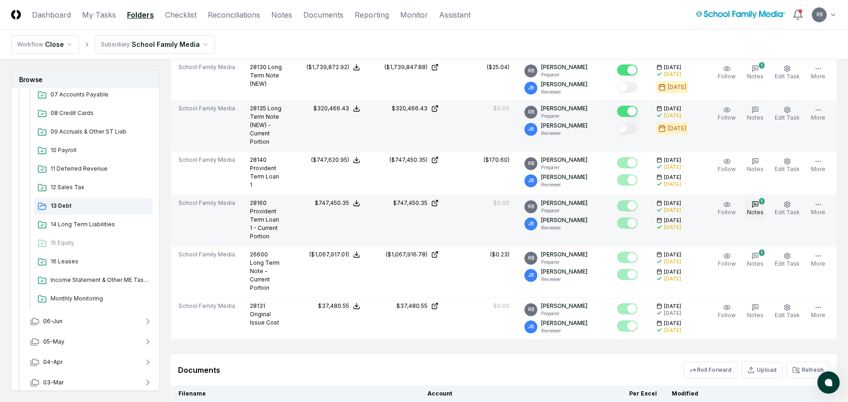
click at [697, 208] on icon "button" at bounding box center [755, 204] width 7 height 7
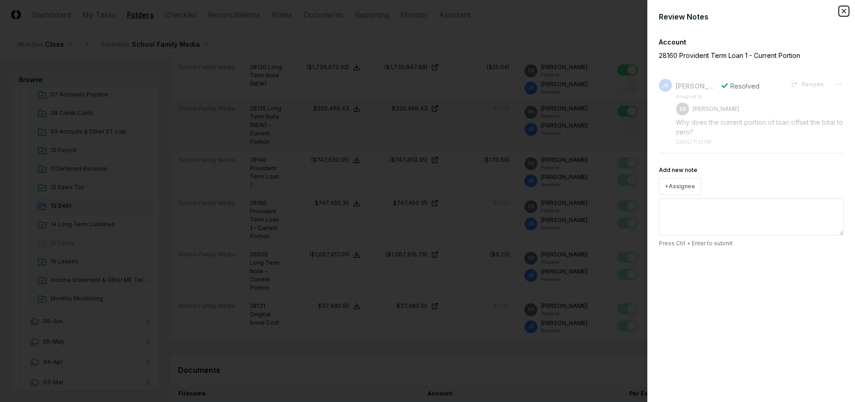
click at [697, 10] on icon "button" at bounding box center [843, 10] width 7 height 7
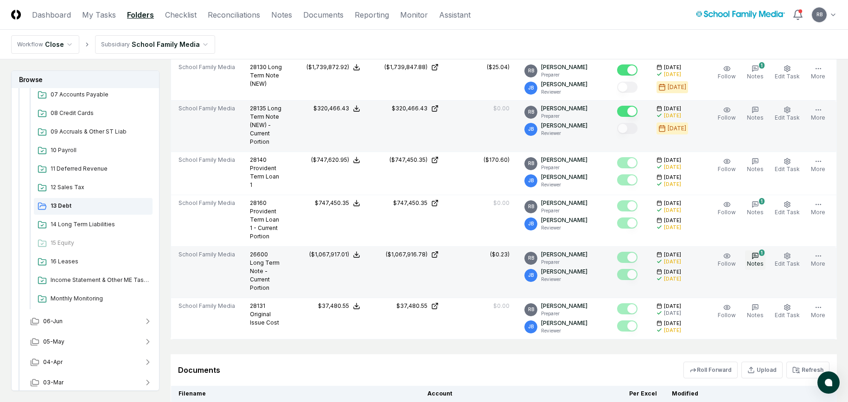
click at [697, 260] on icon "button" at bounding box center [755, 255] width 7 height 7
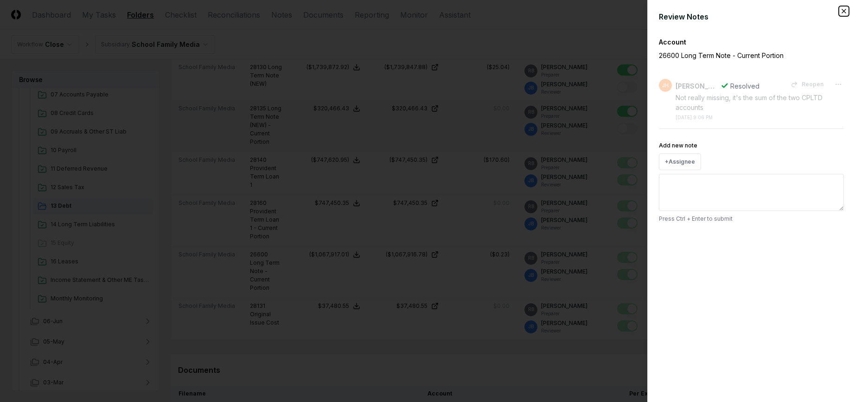
click at [697, 10] on icon "button" at bounding box center [843, 10] width 7 height 7
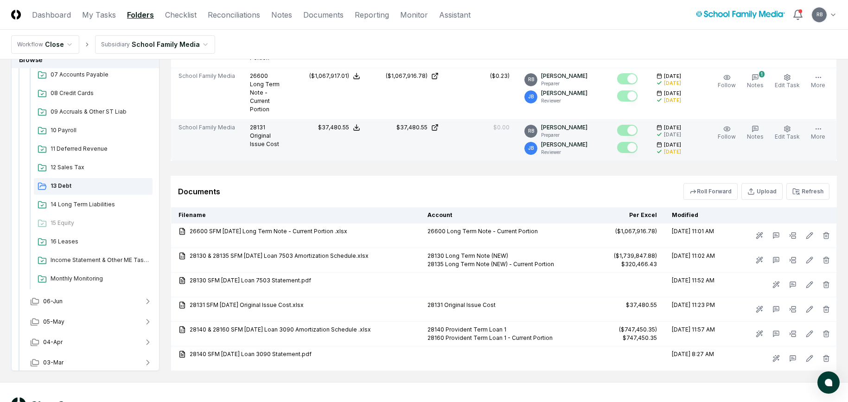
scroll to position [549, 0]
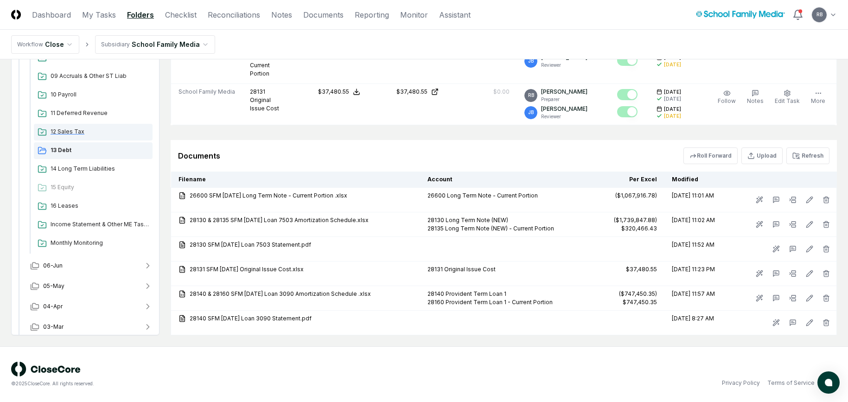
click at [58, 127] on div "12 Sales Tax" at bounding box center [93, 132] width 119 height 17
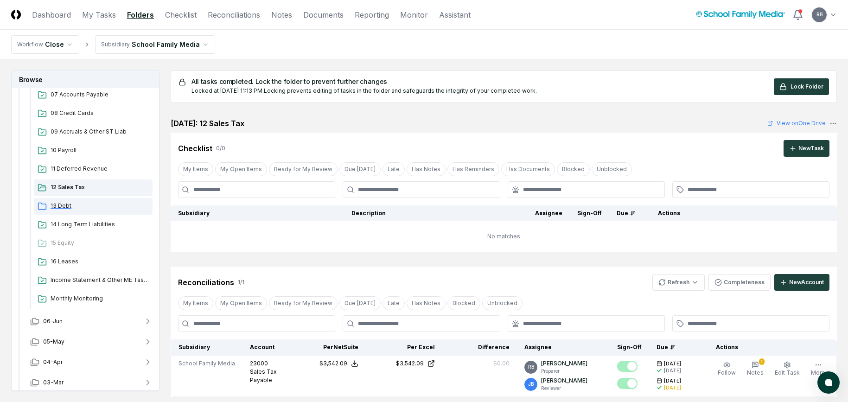
click at [57, 207] on span "13 Debt" at bounding box center [100, 206] width 98 height 8
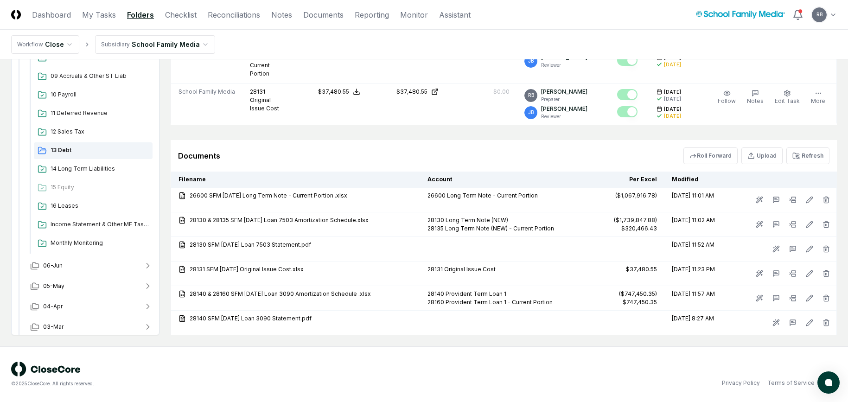
scroll to position [85, 0]
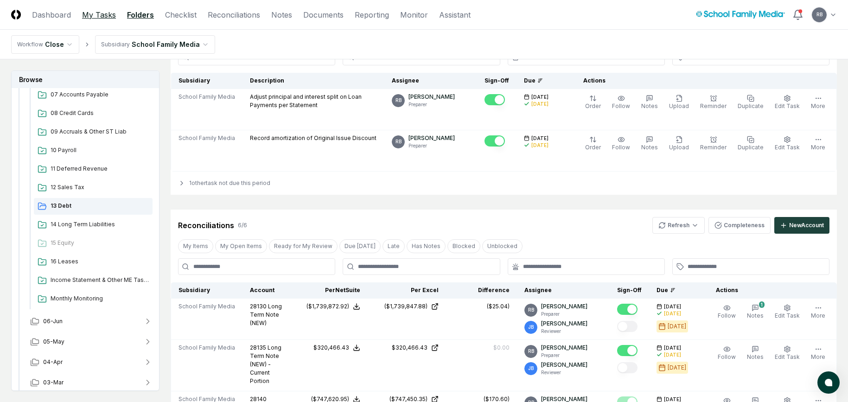
click at [106, 15] on link "My Tasks" at bounding box center [99, 14] width 34 height 11
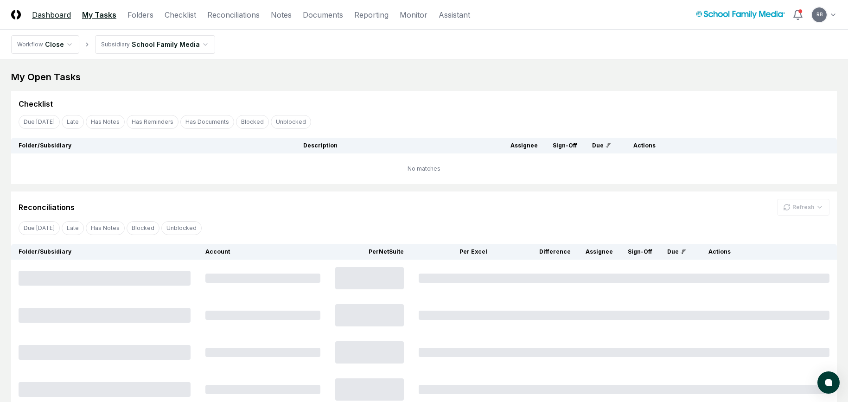
click at [51, 14] on link "Dashboard" at bounding box center [51, 14] width 39 height 11
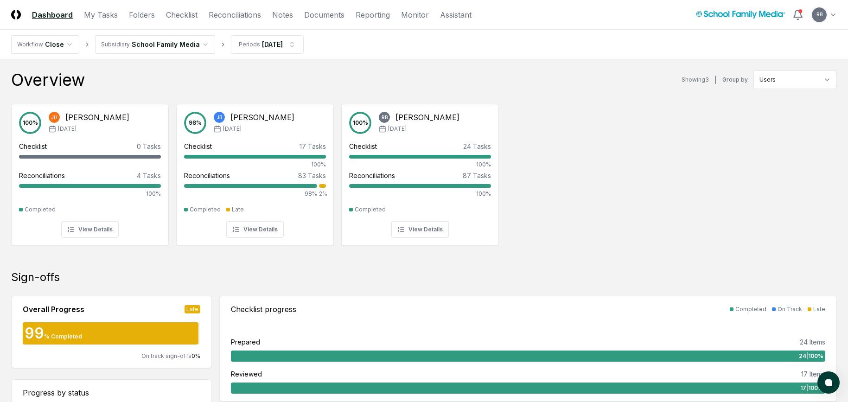
click at [139, 22] on header "CloseCore Dashboard My Tasks Folders Checklist Reconciliations Notes Documents …" at bounding box center [424, 15] width 848 height 30
click at [140, 19] on link "Folders" at bounding box center [142, 14] width 26 height 11
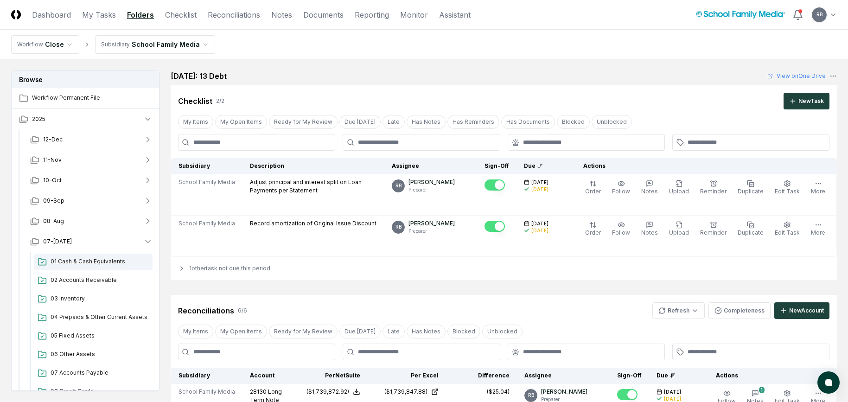
click at [81, 266] on div "01 Cash & Cash Equivalents" at bounding box center [93, 262] width 119 height 17
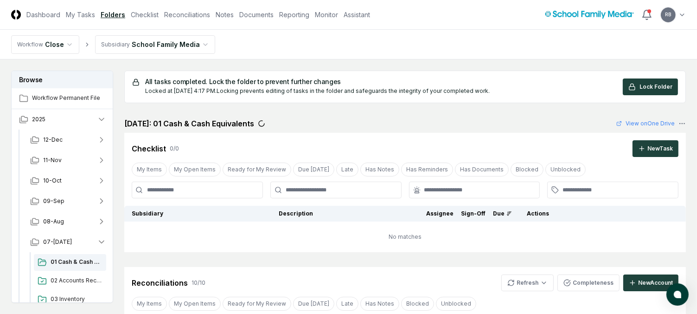
scroll to position [412, 0]
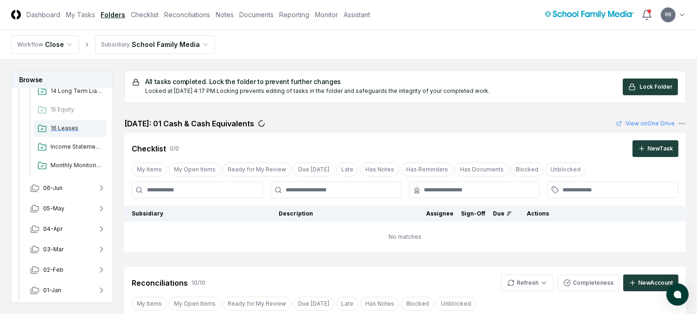
click at [60, 130] on span "16 Leases" at bounding box center [77, 128] width 52 height 8
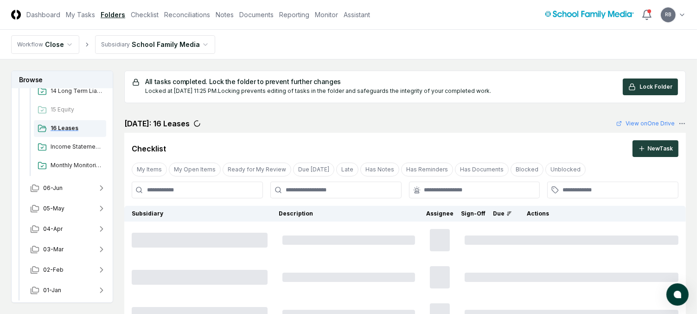
scroll to position [365, 0]
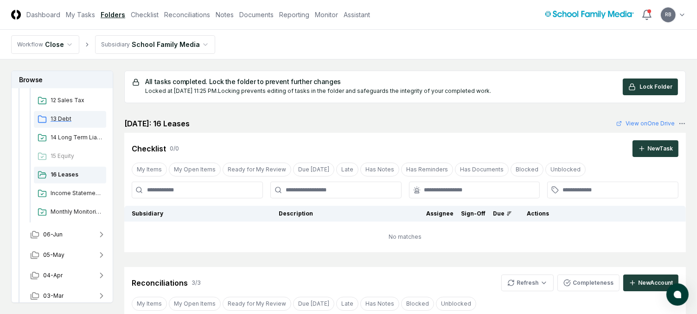
click at [55, 115] on span "13 Debt" at bounding box center [77, 119] width 52 height 8
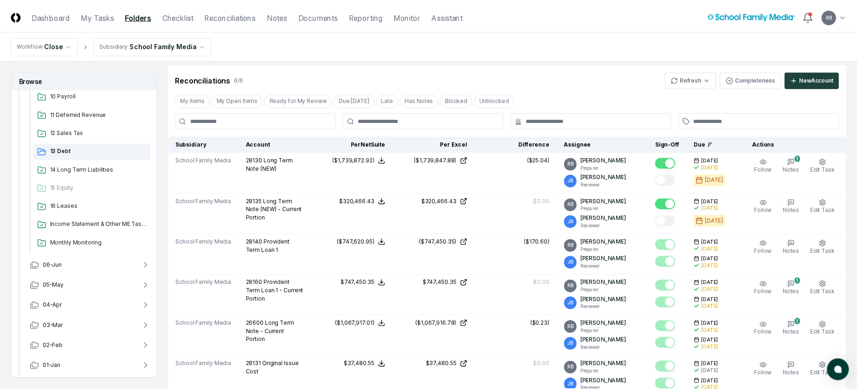
scroll to position [333, 0]
